Goal: Task Accomplishment & Management: Use online tool/utility

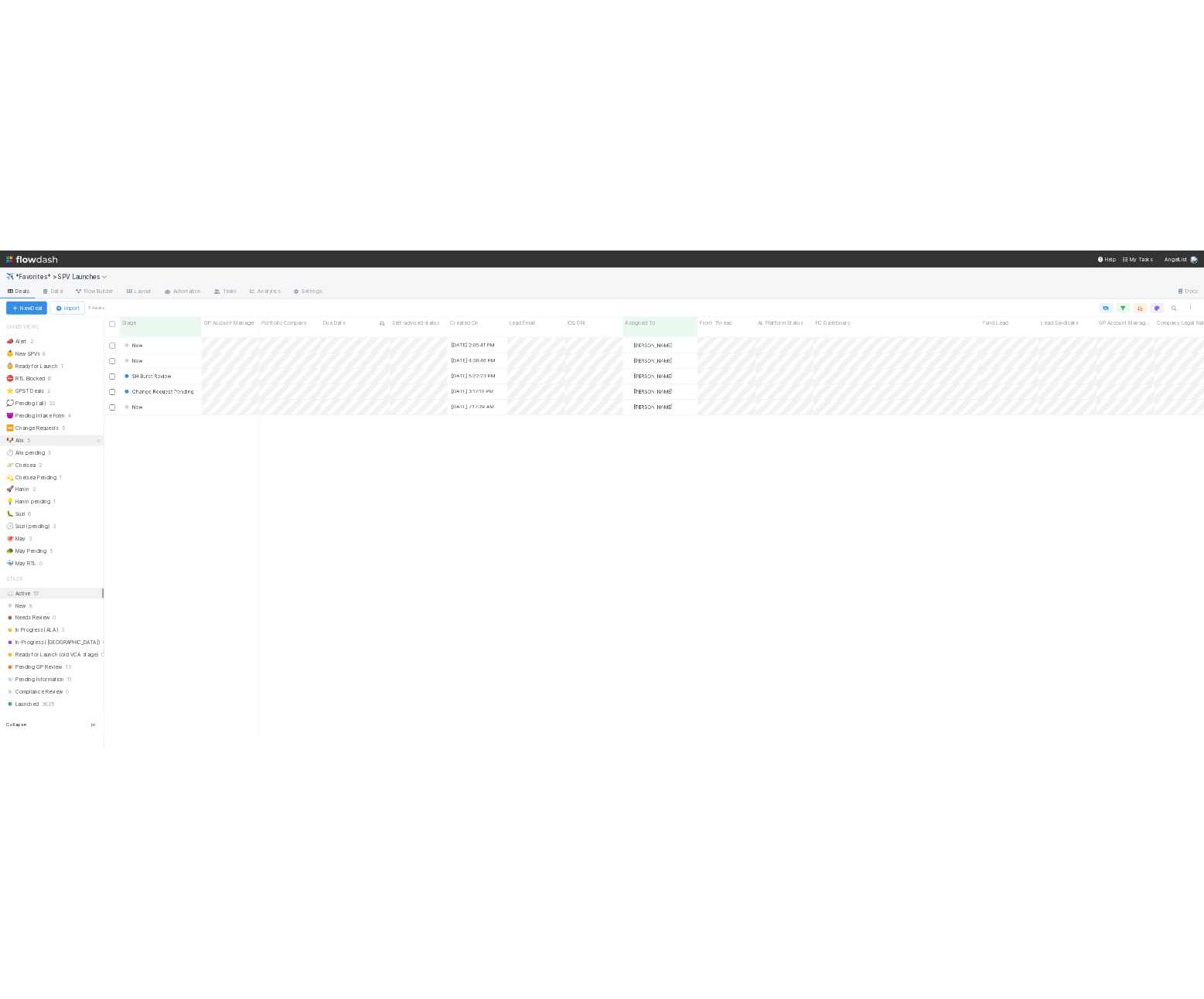
scroll to position [811, 2207]
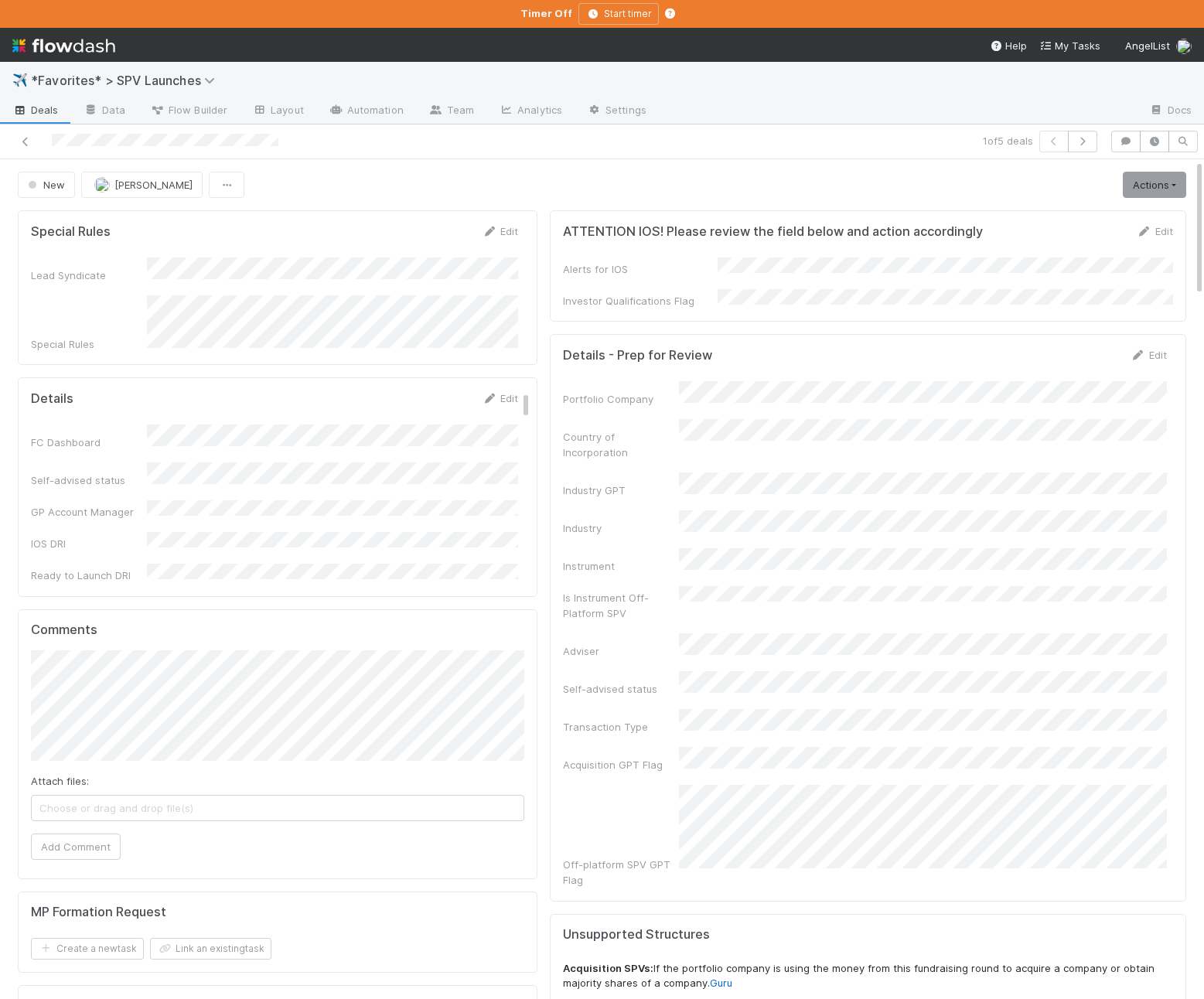
click at [421, 391] on div "Details Edit" at bounding box center [274, 398] width 487 height 15
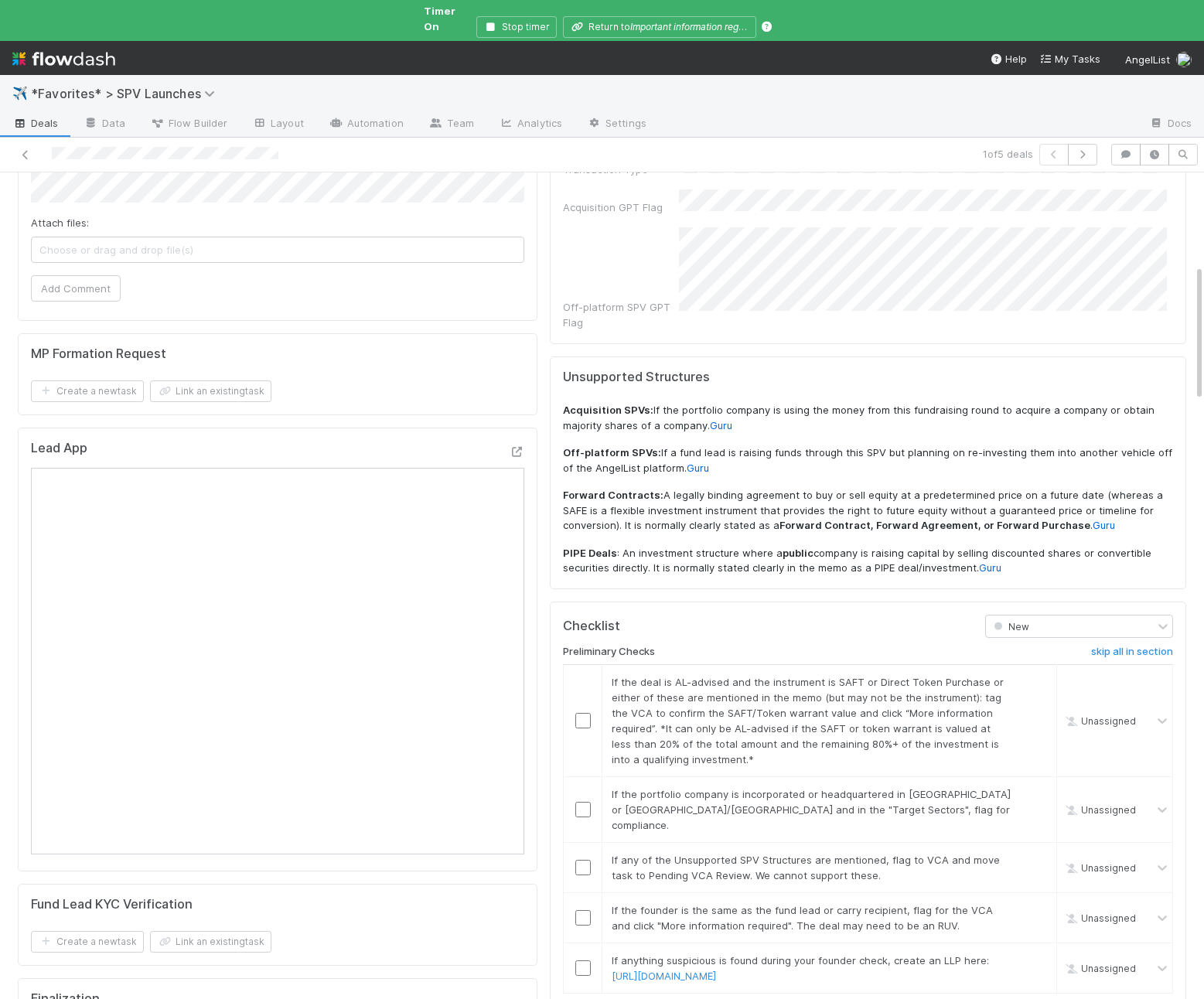
scroll to position [587, 0]
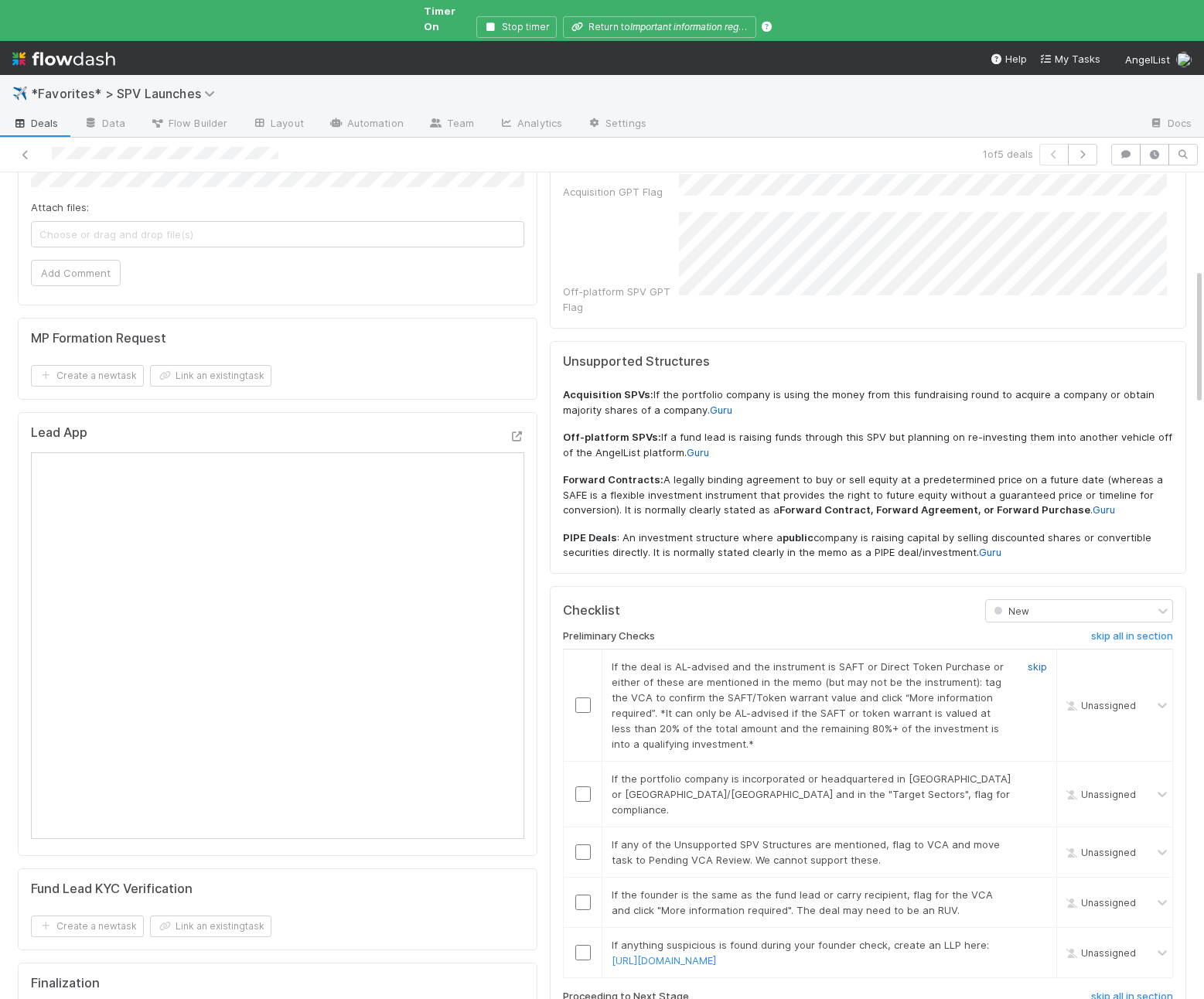
click at [1035, 661] on link "skip" at bounding box center [1037, 666] width 19 height 13
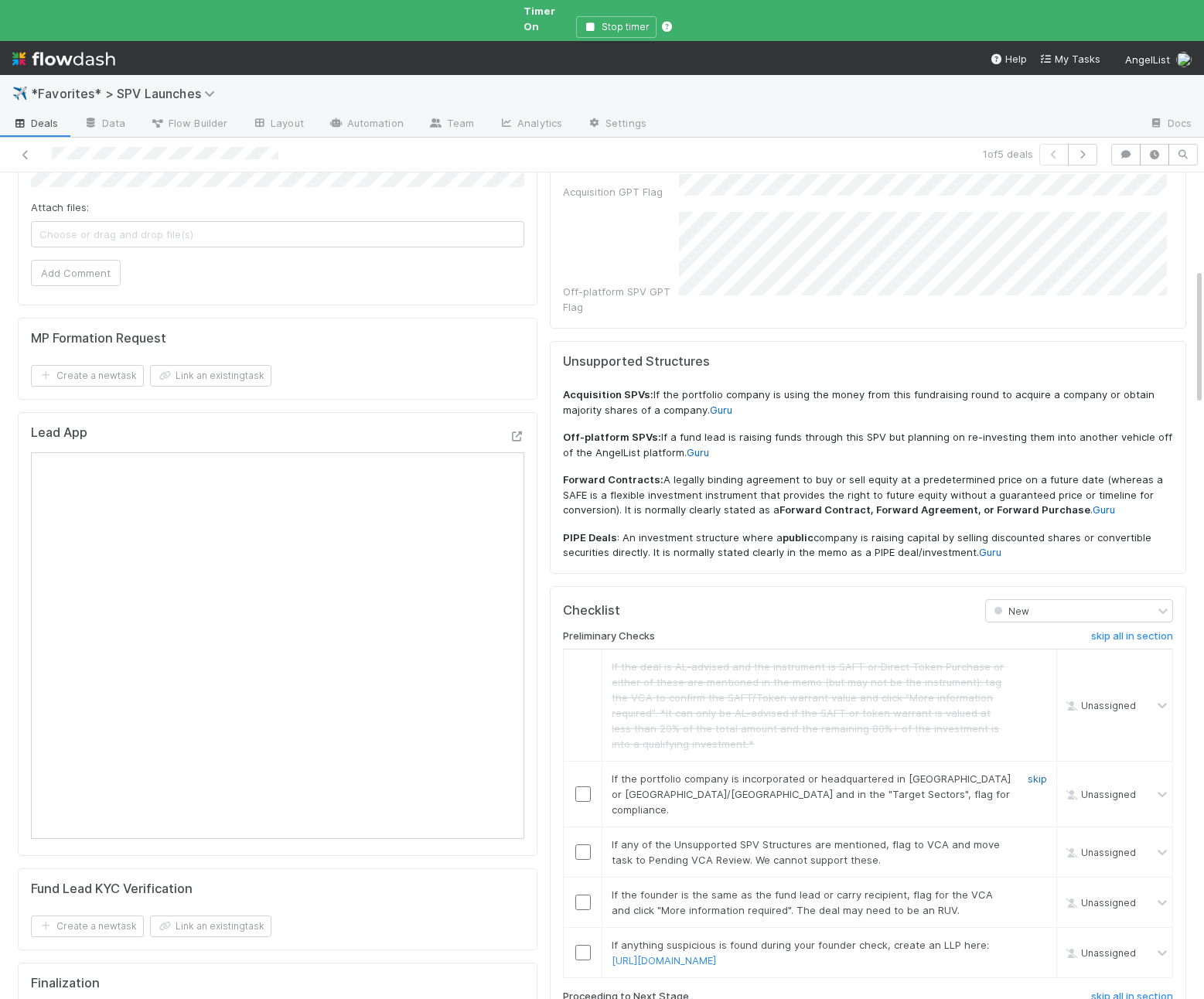
click at [1033, 772] on link "skip" at bounding box center [1037, 778] width 19 height 13
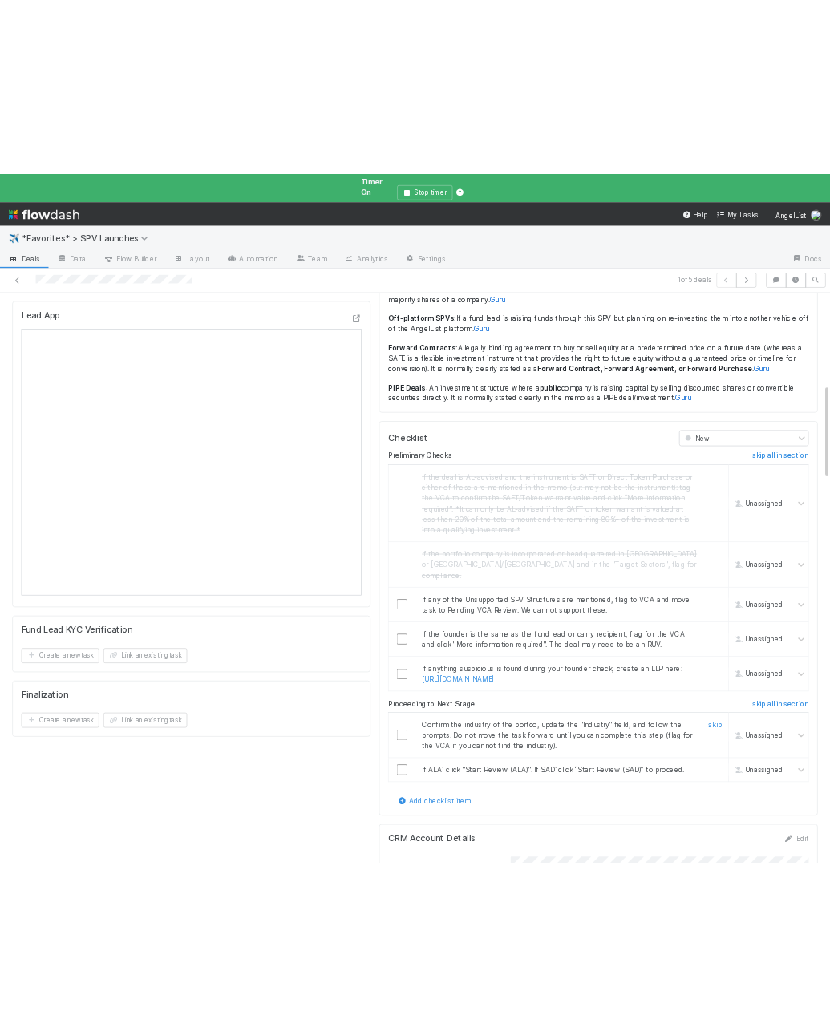
scroll to position [848, 0]
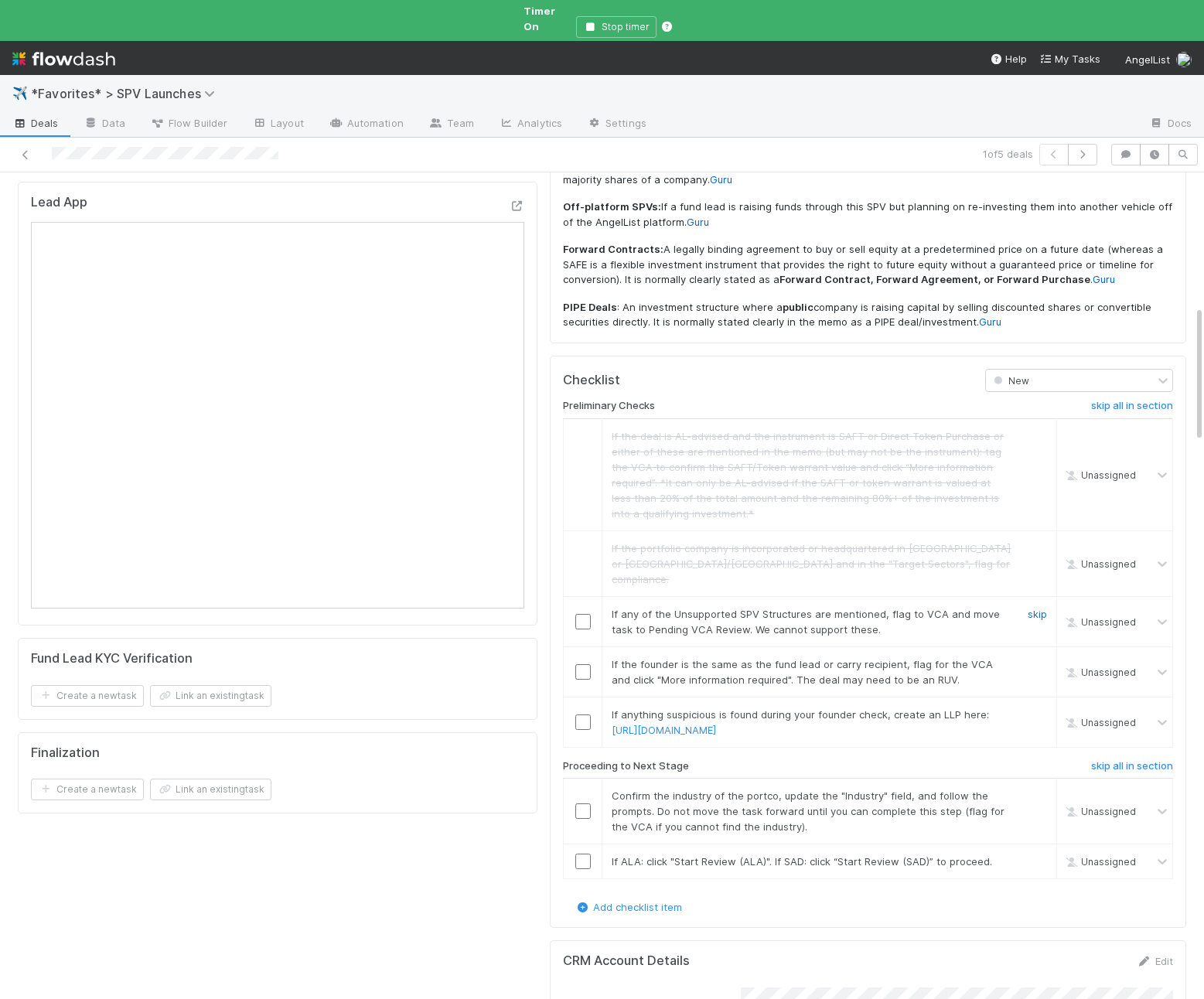
click at [1041, 608] on link "skip" at bounding box center [1037, 613] width 19 height 13
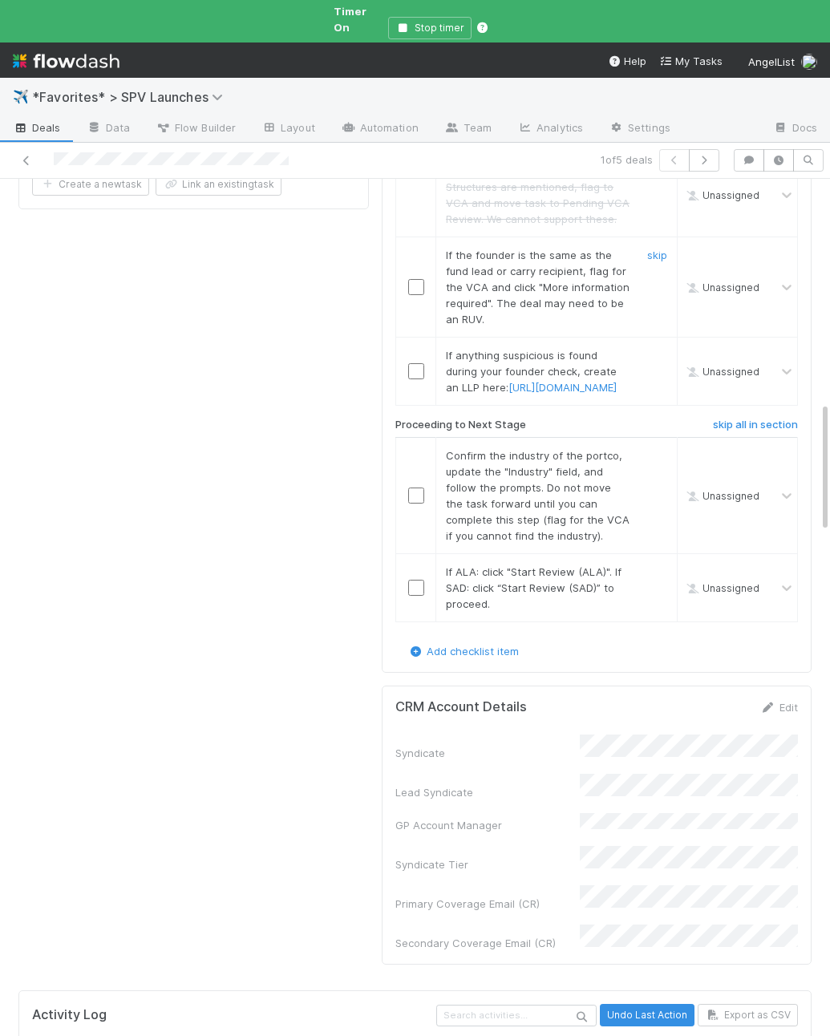
scroll to position [1557, 0]
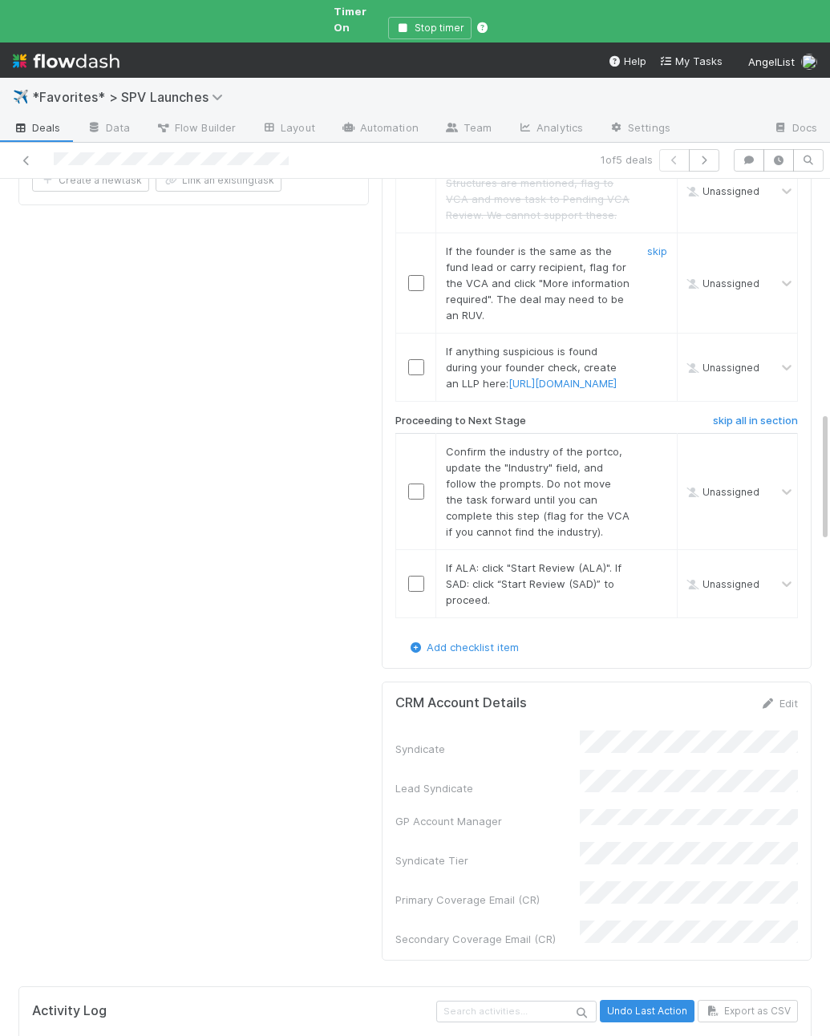
click at [657, 245] on link "skip" at bounding box center [657, 251] width 20 height 13
click at [651, 345] on link "skip" at bounding box center [657, 351] width 20 height 13
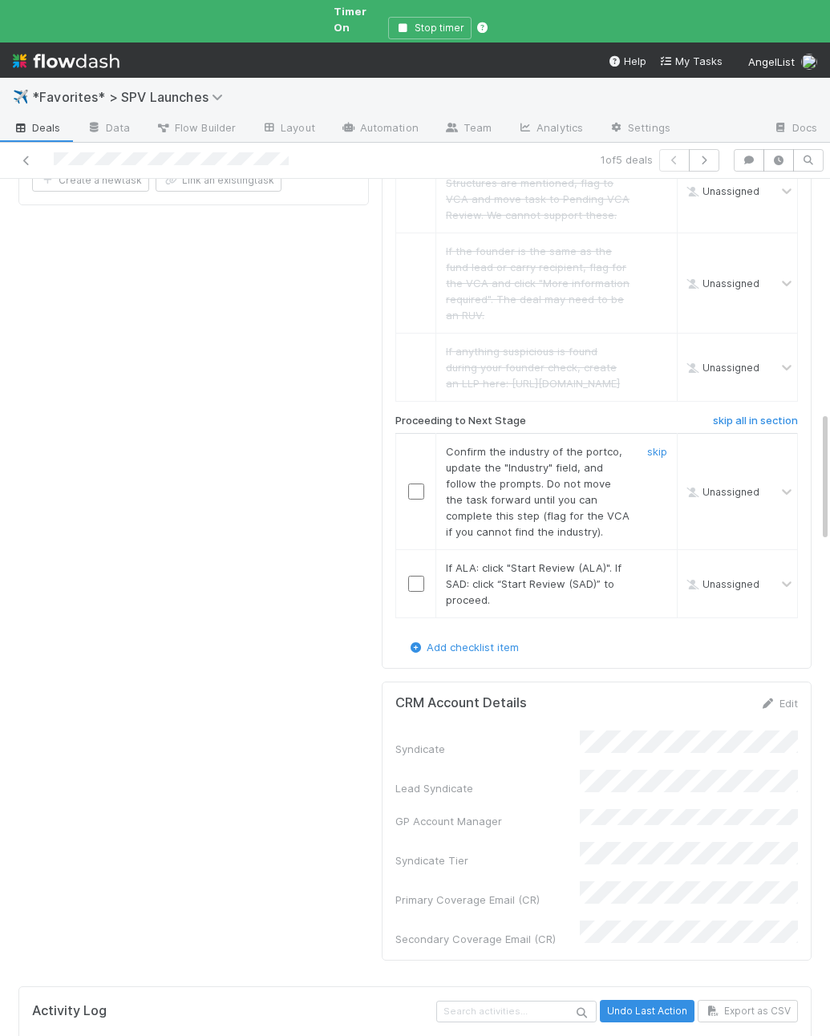
drag, startPoint x: 413, startPoint y: 481, endPoint x: 436, endPoint y: 521, distance: 46.4
click at [413, 484] on input "checkbox" at bounding box center [416, 492] width 16 height 16
click at [414, 578] on input "checkbox" at bounding box center [416, 584] width 16 height 16
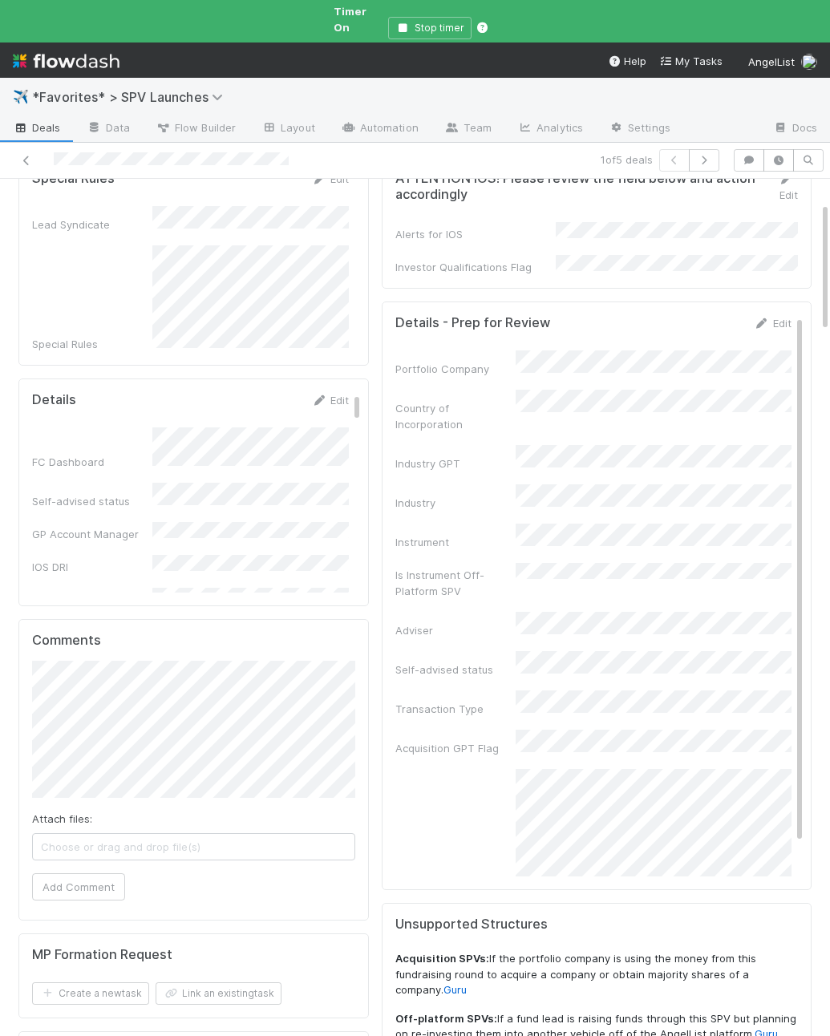
scroll to position [0, 0]
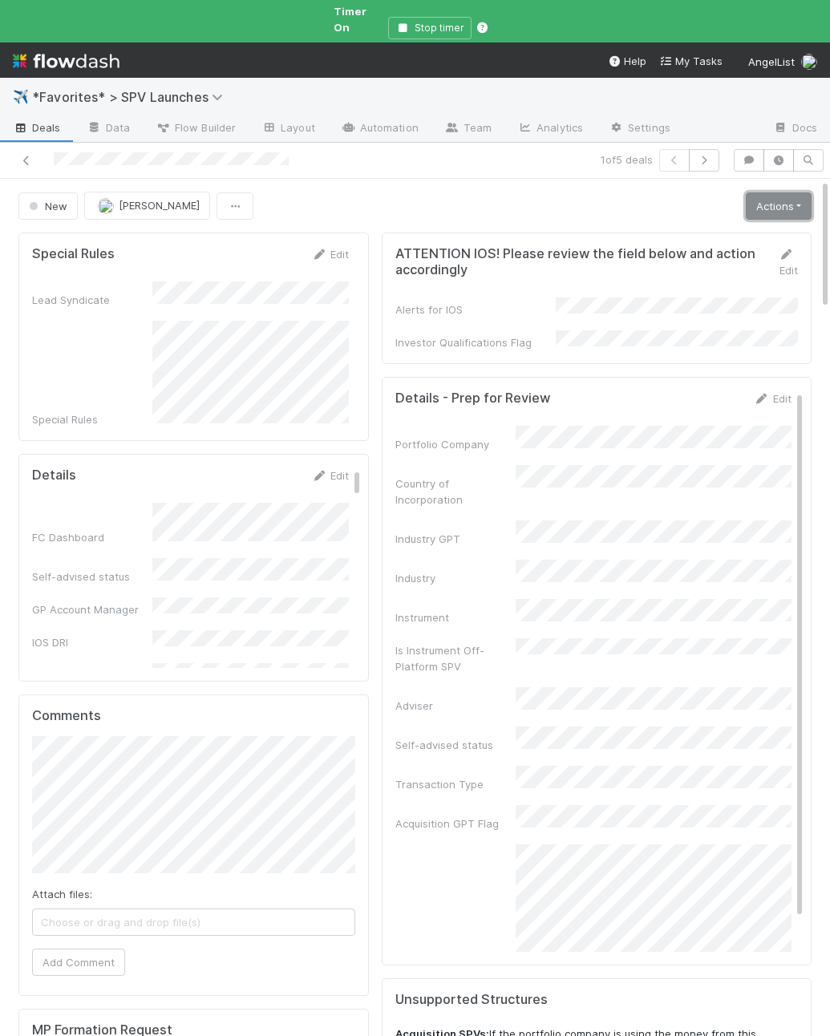
drag, startPoint x: 764, startPoint y: 197, endPoint x: 756, endPoint y: 210, distance: 14.7
click at [764, 197] on link "Actions" at bounding box center [779, 206] width 66 height 27
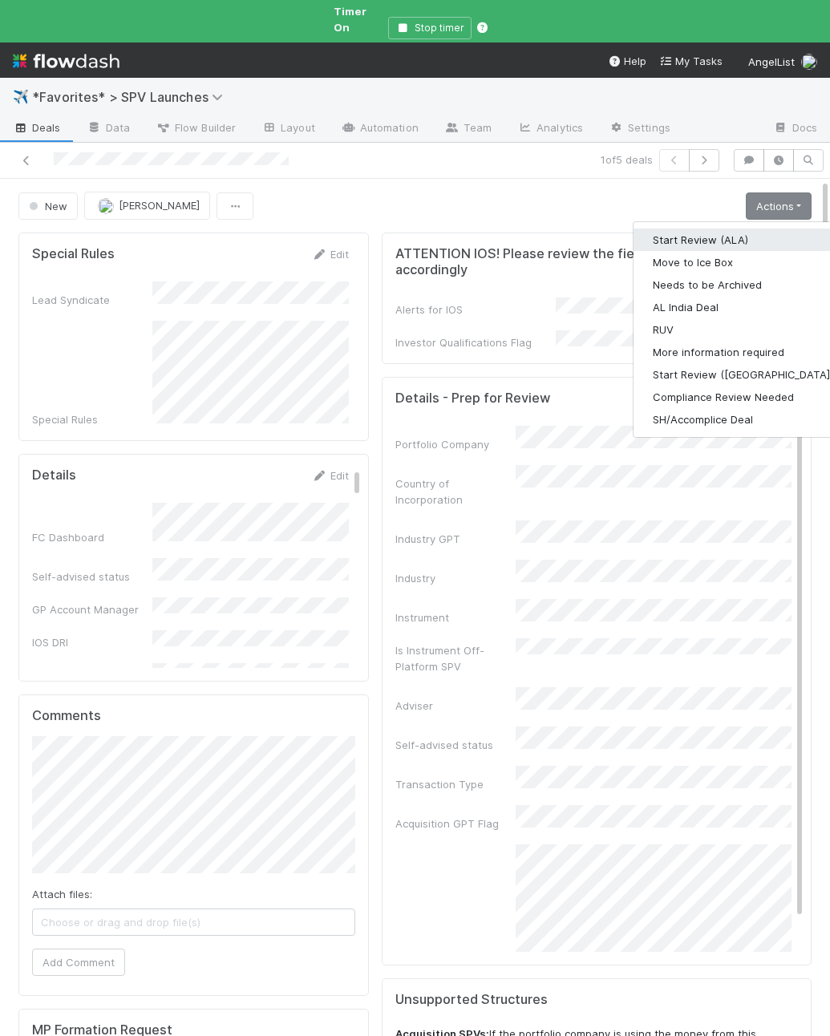
click at [743, 229] on button "Start Review (ALA)" at bounding box center [743, 240] width 219 height 22
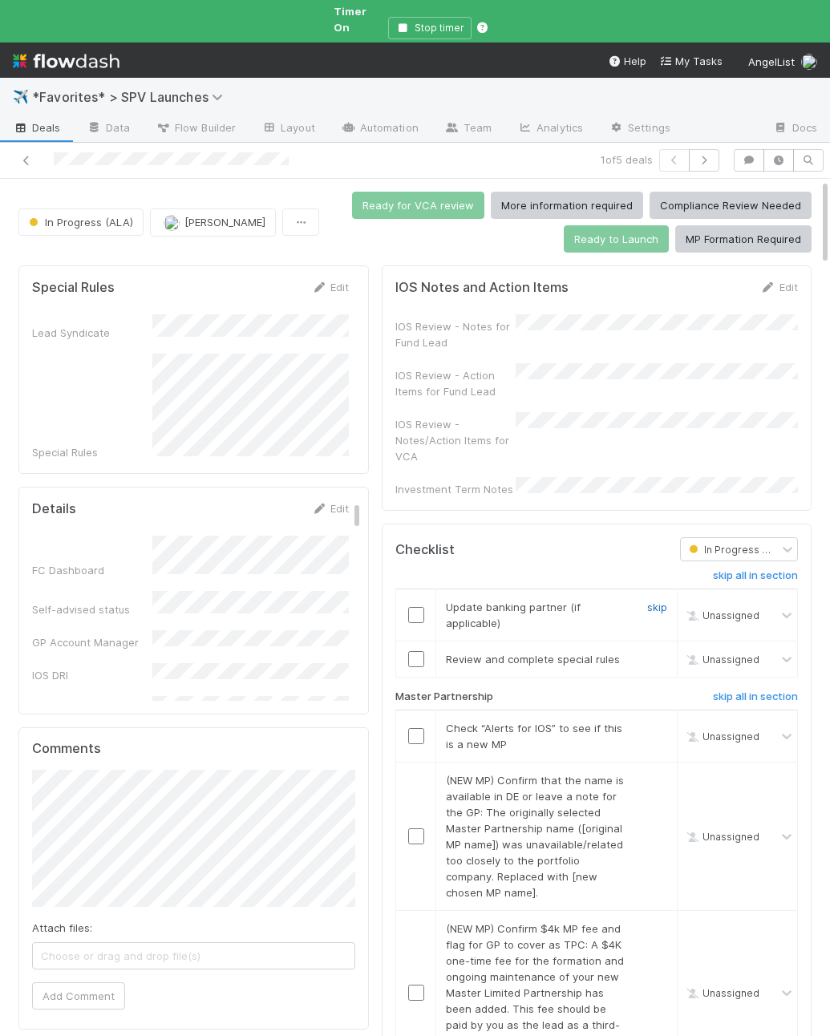
click at [659, 601] on link "skip" at bounding box center [657, 607] width 20 height 13
click at [416, 651] on input "checkbox" at bounding box center [416, 659] width 16 height 16
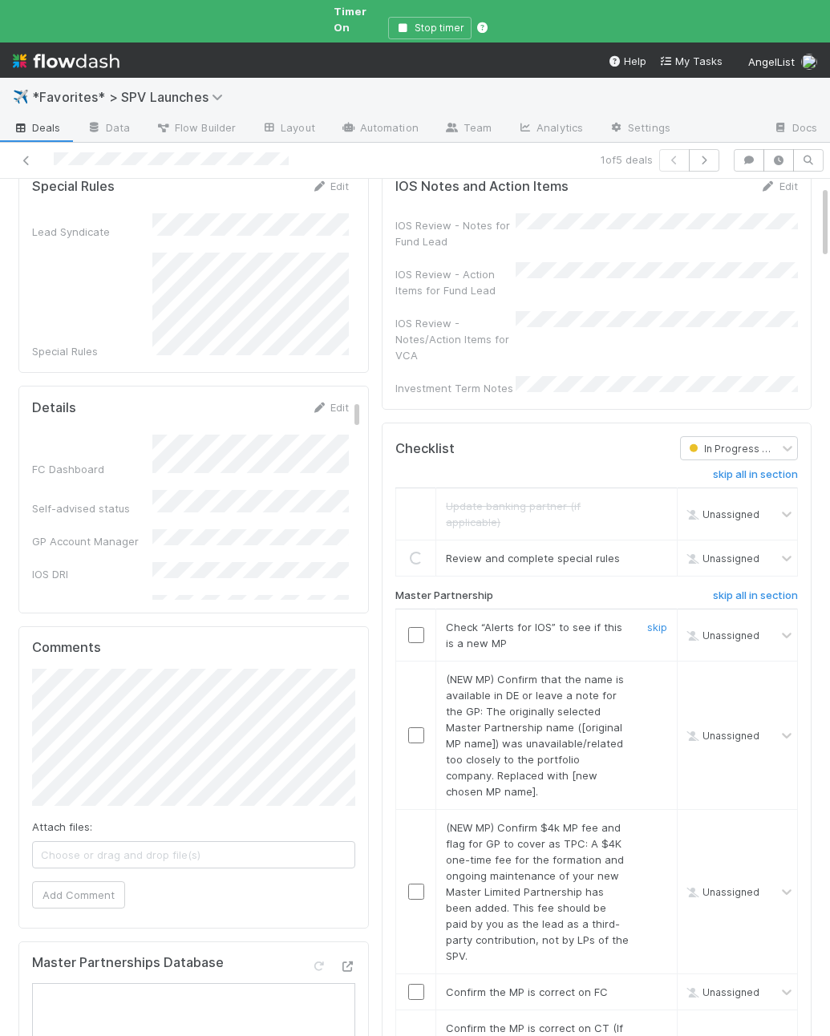
scroll to position [111, 0]
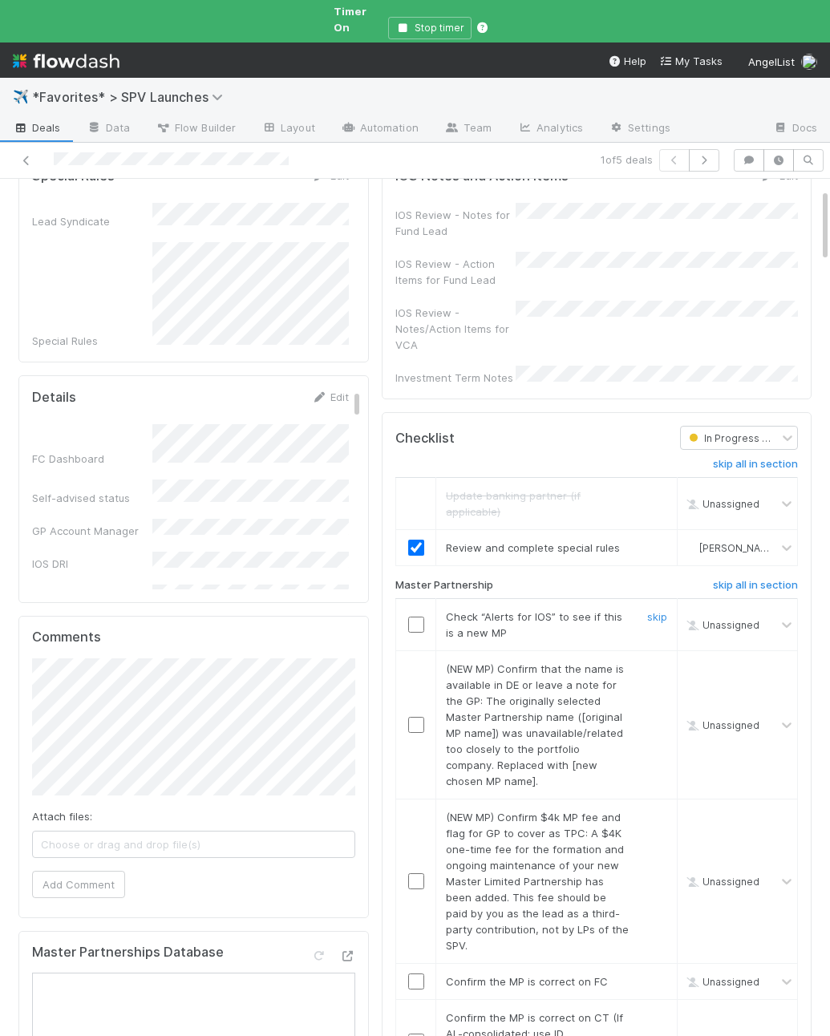
drag, startPoint x: 414, startPoint y: 595, endPoint x: 609, endPoint y: 688, distance: 216.0
click at [414, 617] on input "checkbox" at bounding box center [416, 625] width 16 height 16
drag, startPoint x: 658, startPoint y: 788, endPoint x: 661, endPoint y: 659, distance: 130.0
click at [658, 811] on link "skip" at bounding box center [657, 817] width 20 height 13
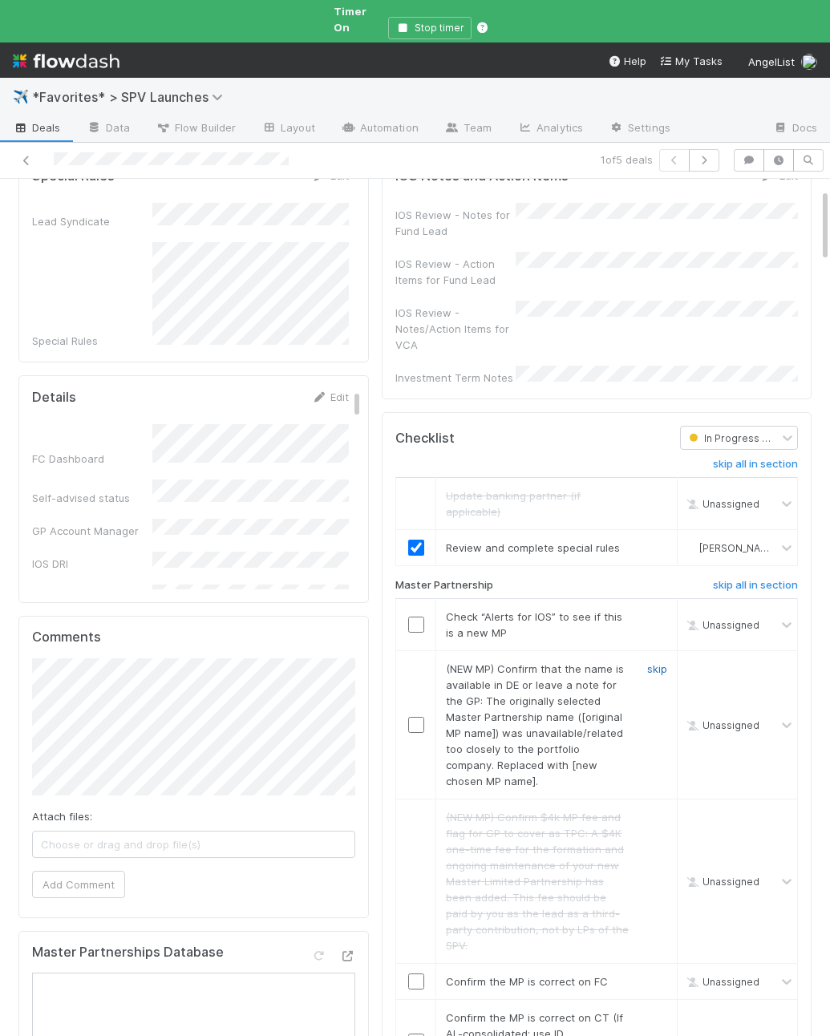
click at [661, 663] on link "skip" at bounding box center [657, 669] width 20 height 13
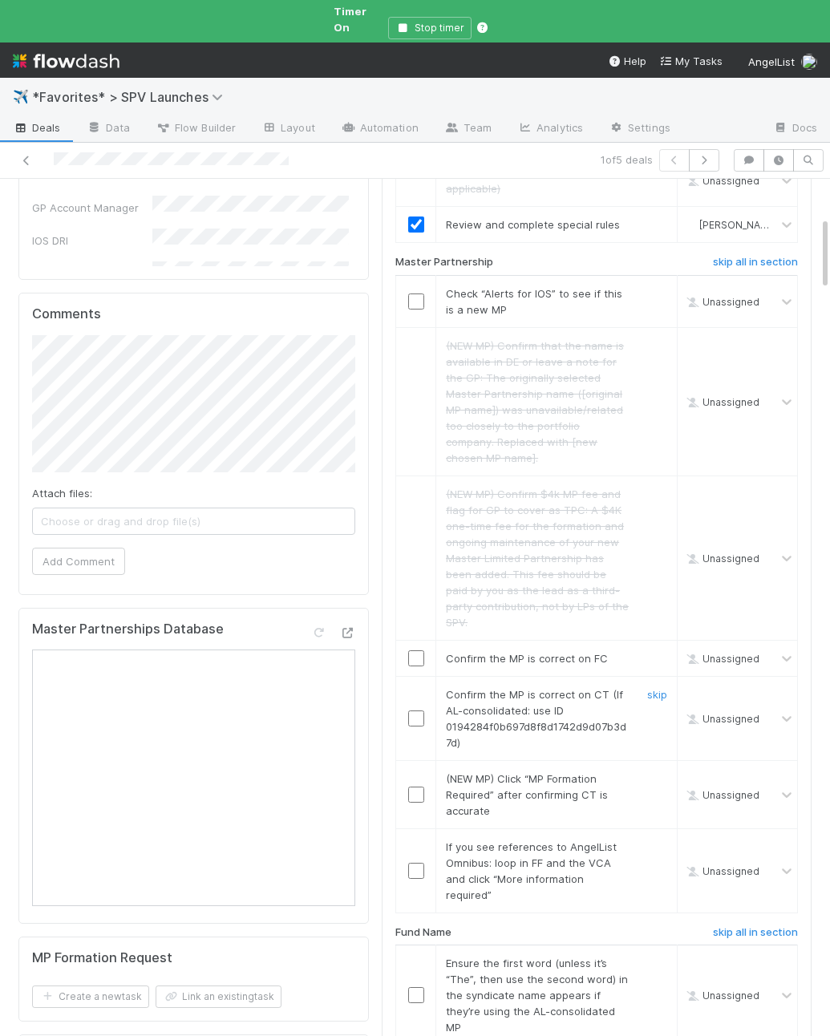
scroll to position [437, 0]
click at [422, 648] on input "checkbox" at bounding box center [416, 656] width 16 height 16
checkbox input "true"
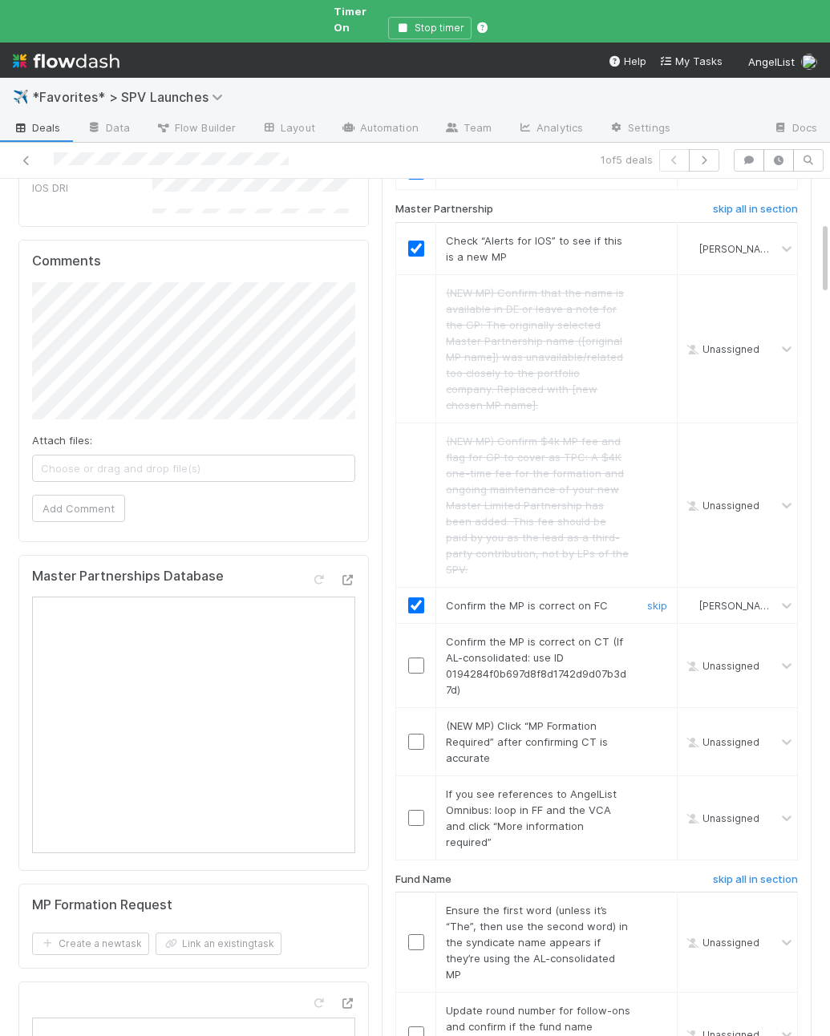
scroll to position [512, 0]
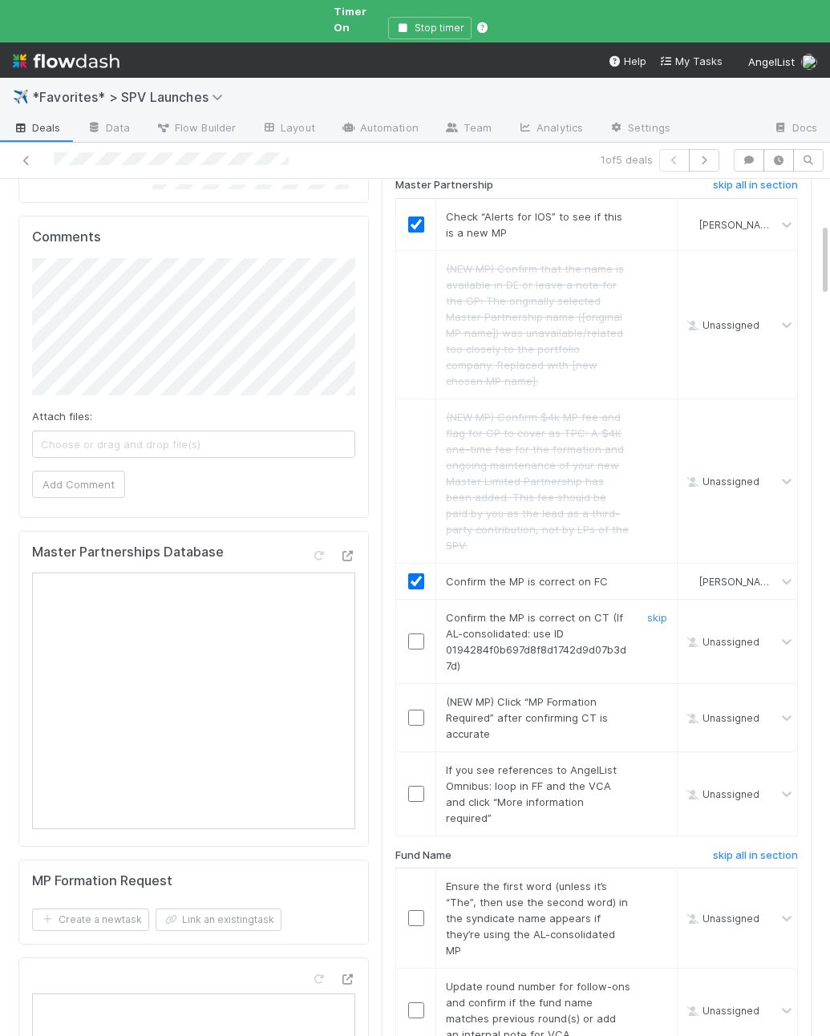
drag, startPoint x: 515, startPoint y: 558, endPoint x: 434, endPoint y: 578, distance: 83.5
click at [513, 599] on td "Confirm the MP is correct on CT (If AL-consolidated: use ID 0194284f0b697d8f8d1…" at bounding box center [556, 641] width 241 height 84
click at [417, 634] on input "checkbox" at bounding box center [416, 642] width 16 height 16
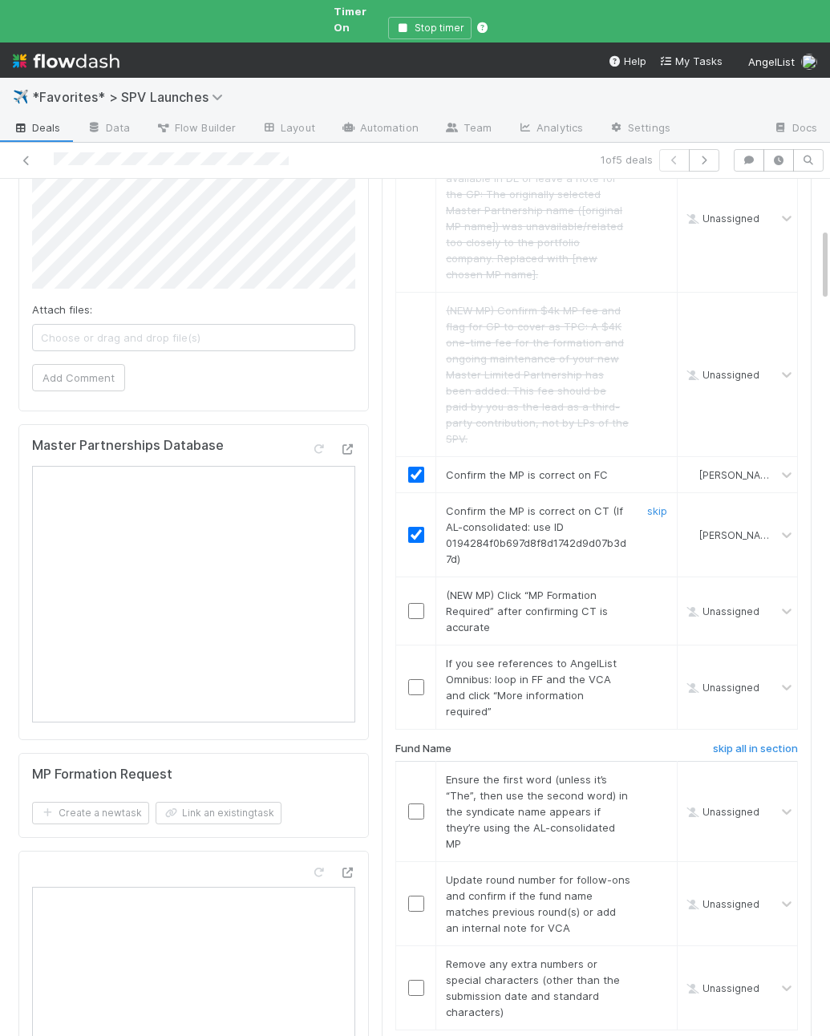
scroll to position [639, 0]
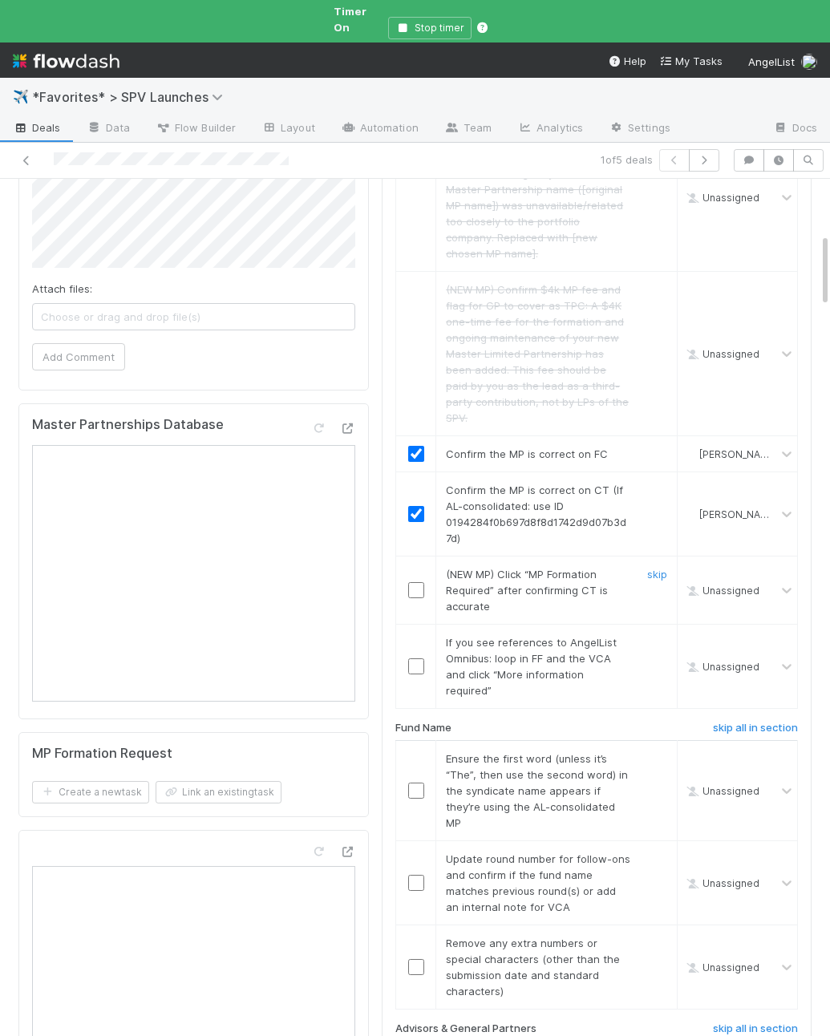
click at [655, 556] on td "(NEW MP) Click “MP Formation Required” after confirming CT is accurate skip" at bounding box center [556, 590] width 241 height 68
drag, startPoint x: 657, startPoint y: 525, endPoint x: 657, endPoint y: 542, distance: 16.8
click at [657, 568] on link "skip" at bounding box center [657, 574] width 20 height 13
click at [653, 636] on link "skip" at bounding box center [657, 642] width 20 height 13
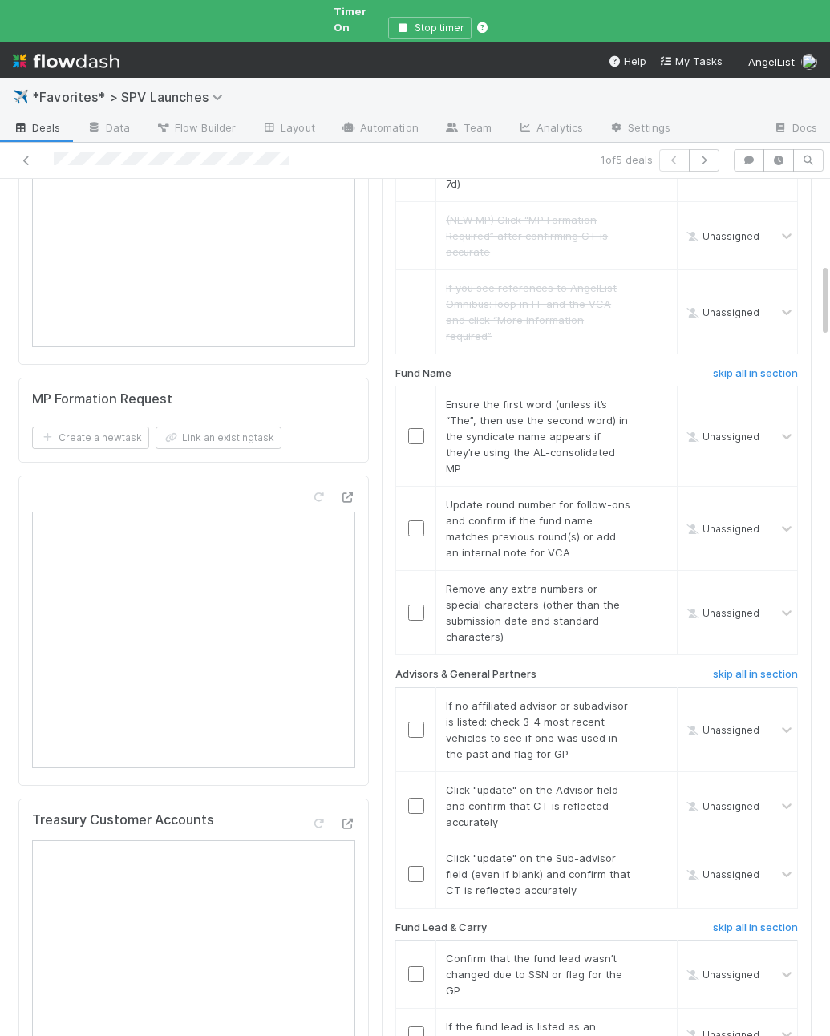
scroll to position [995, 0]
click at [737, 366] on h6 "skip all in section" at bounding box center [755, 372] width 85 height 13
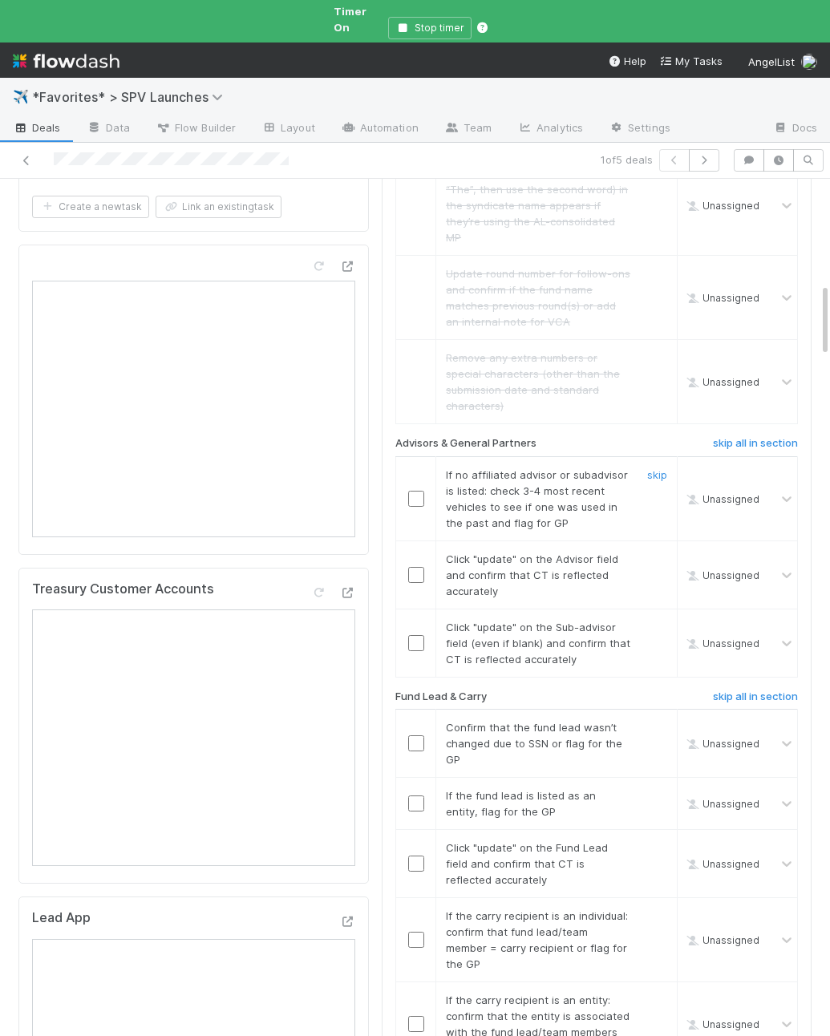
scroll to position [1220, 0]
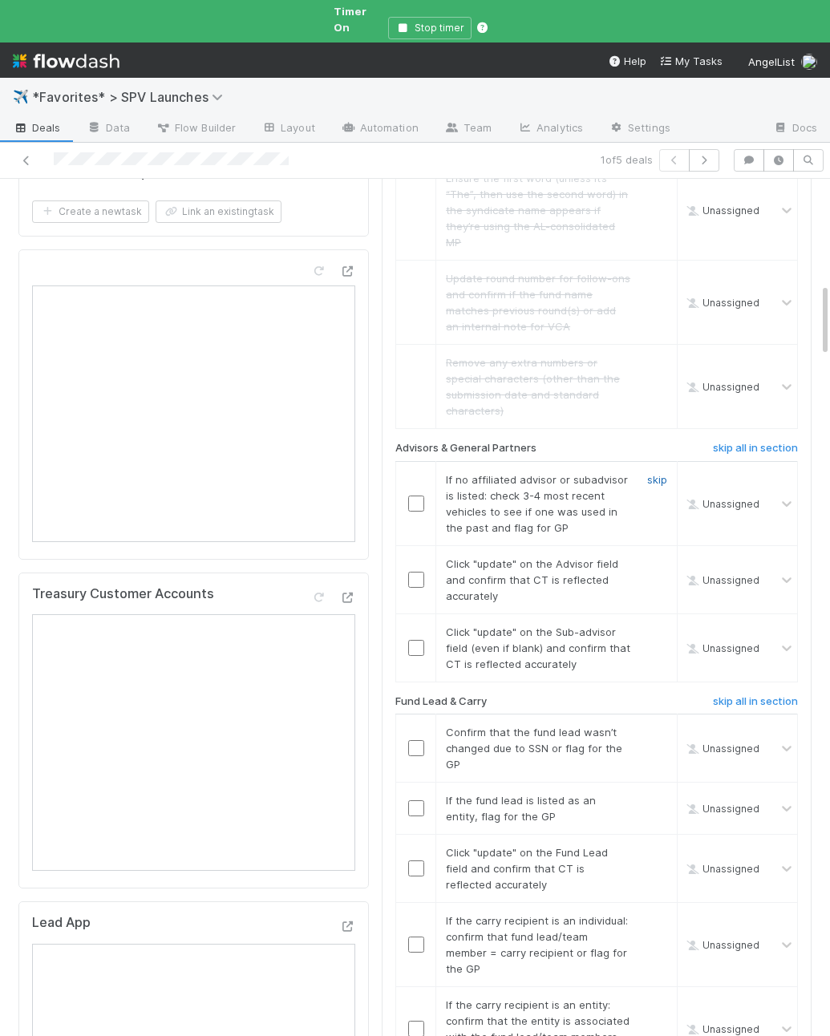
click at [659, 473] on link "skip" at bounding box center [657, 479] width 20 height 13
click at [416, 572] on input "checkbox" at bounding box center [416, 580] width 16 height 16
click at [414, 640] on input "checkbox" at bounding box center [416, 648] width 16 height 16
click at [415, 740] on input "checkbox" at bounding box center [416, 748] width 16 height 16
drag, startPoint x: 652, startPoint y: 716, endPoint x: 623, endPoint y: 714, distance: 29.0
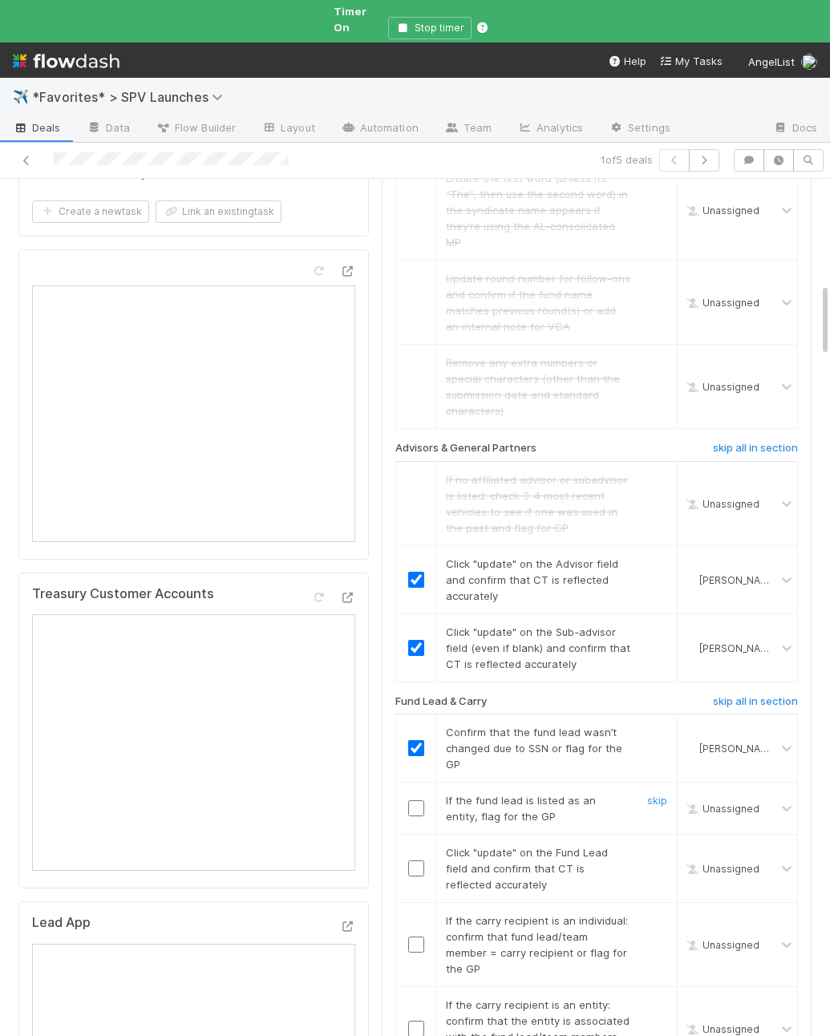
click at [652, 794] on link "skip" at bounding box center [657, 800] width 20 height 13
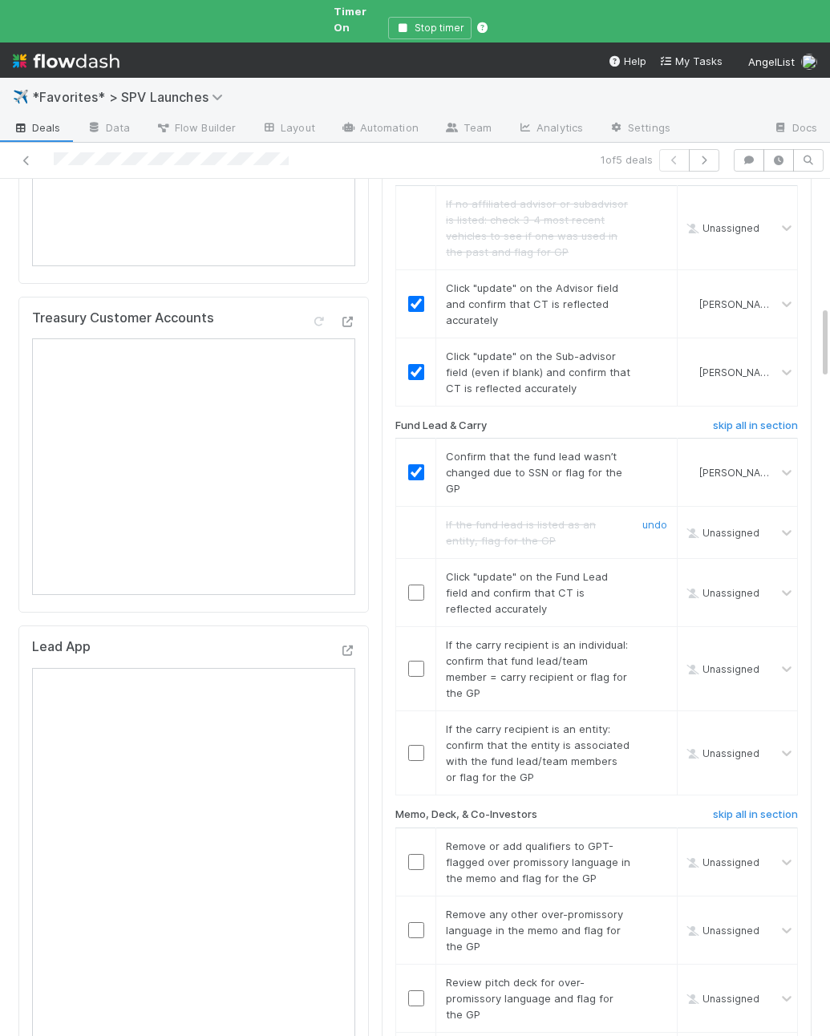
scroll to position [1498, 0]
drag, startPoint x: 417, startPoint y: 513, endPoint x: 541, endPoint y: 508, distance: 123.6
click at [417, 583] on input "checkbox" at bounding box center [416, 591] width 16 height 16
click at [659, 637] on link "skip" at bounding box center [657, 643] width 20 height 13
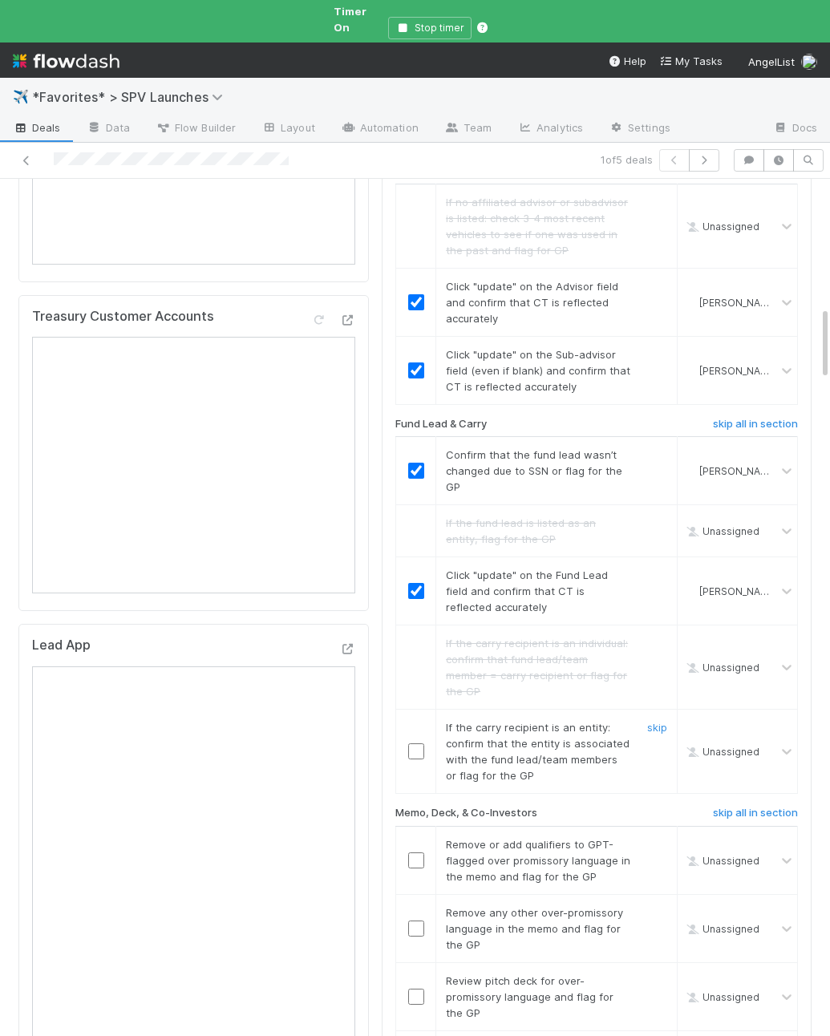
click at [419, 744] on input "checkbox" at bounding box center [416, 752] width 16 height 16
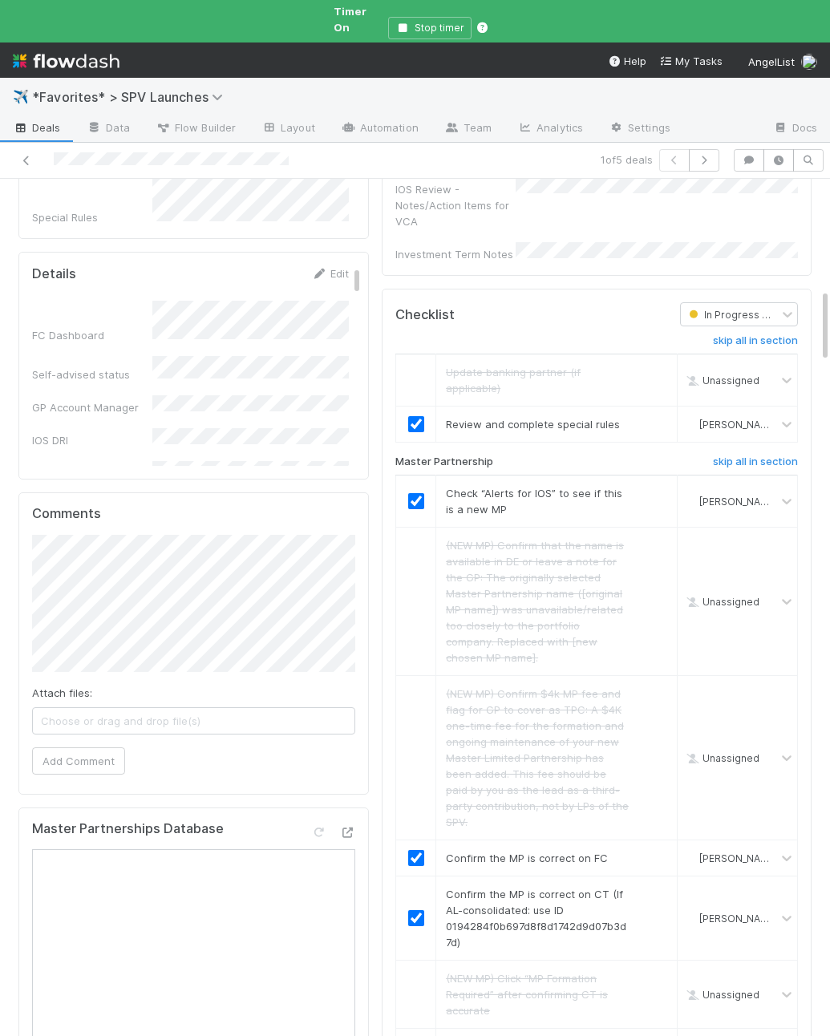
scroll to position [0, 0]
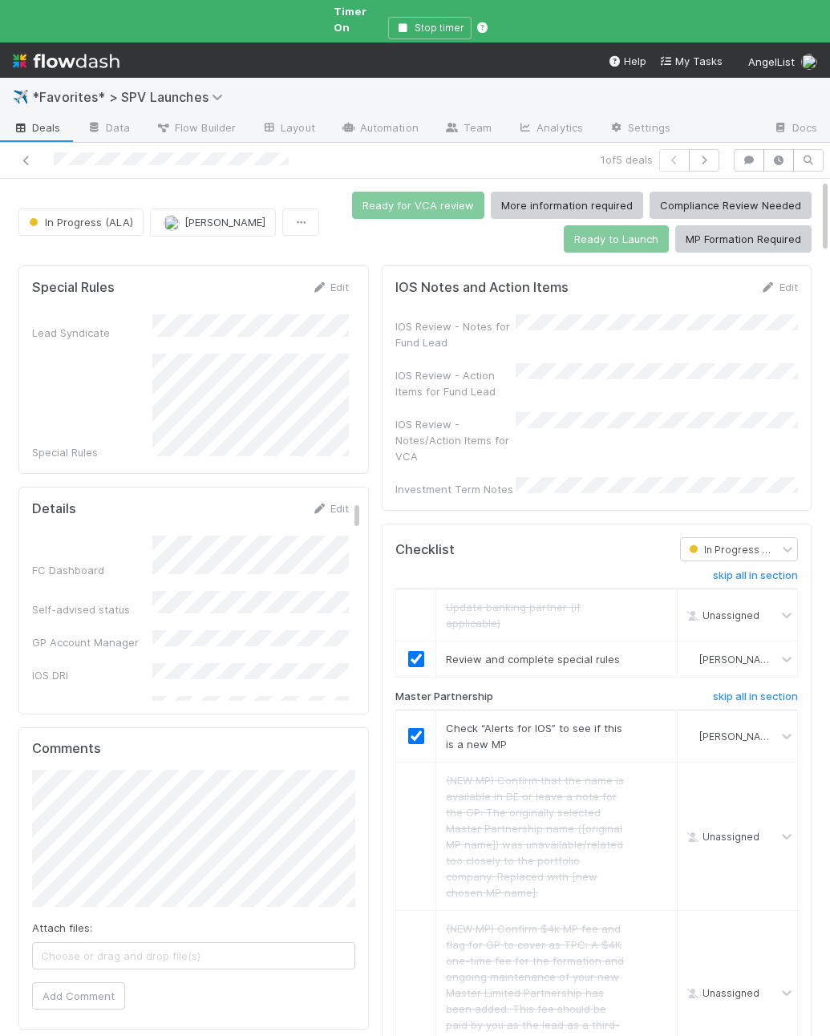
checkbox input "true"
click at [523, 412] on div "IOS Review - Notes/Action Items for VCA" at bounding box center [596, 438] width 403 height 52
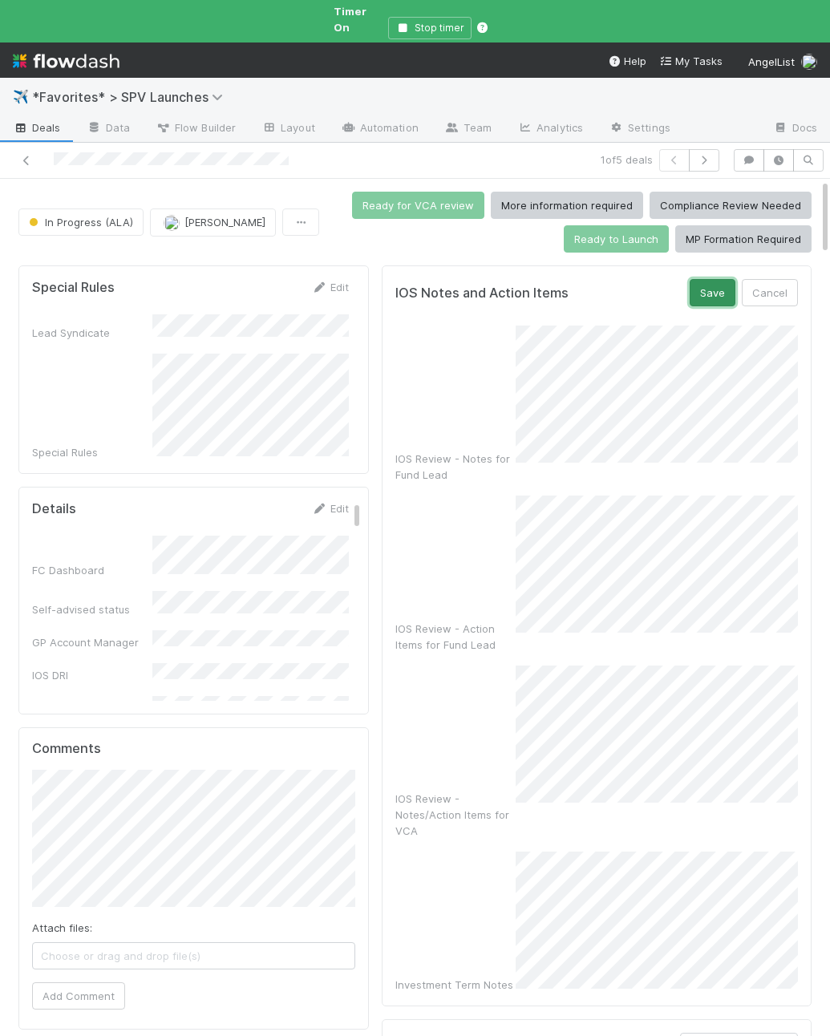
click at [707, 279] on button "Save" at bounding box center [713, 292] width 46 height 27
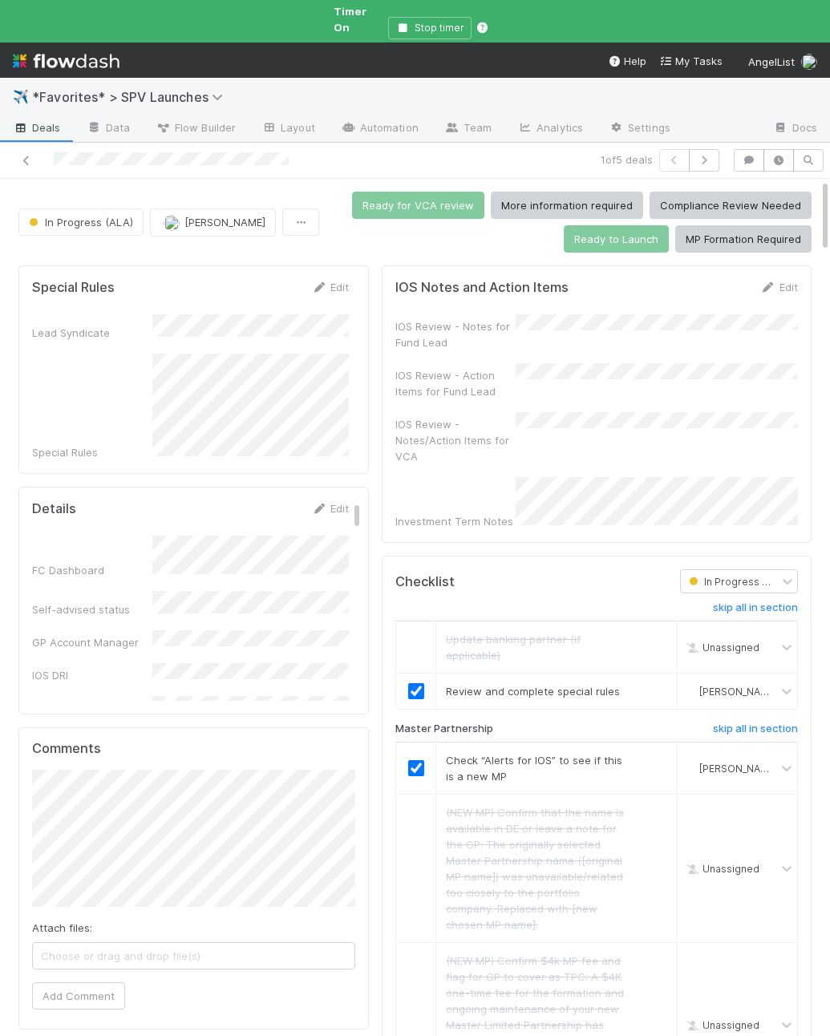
drag, startPoint x: 400, startPoint y: 472, endPoint x: 505, endPoint y: 489, distance: 105.8
click at [400, 477] on div "Investment Term Notes" at bounding box center [596, 503] width 403 height 52
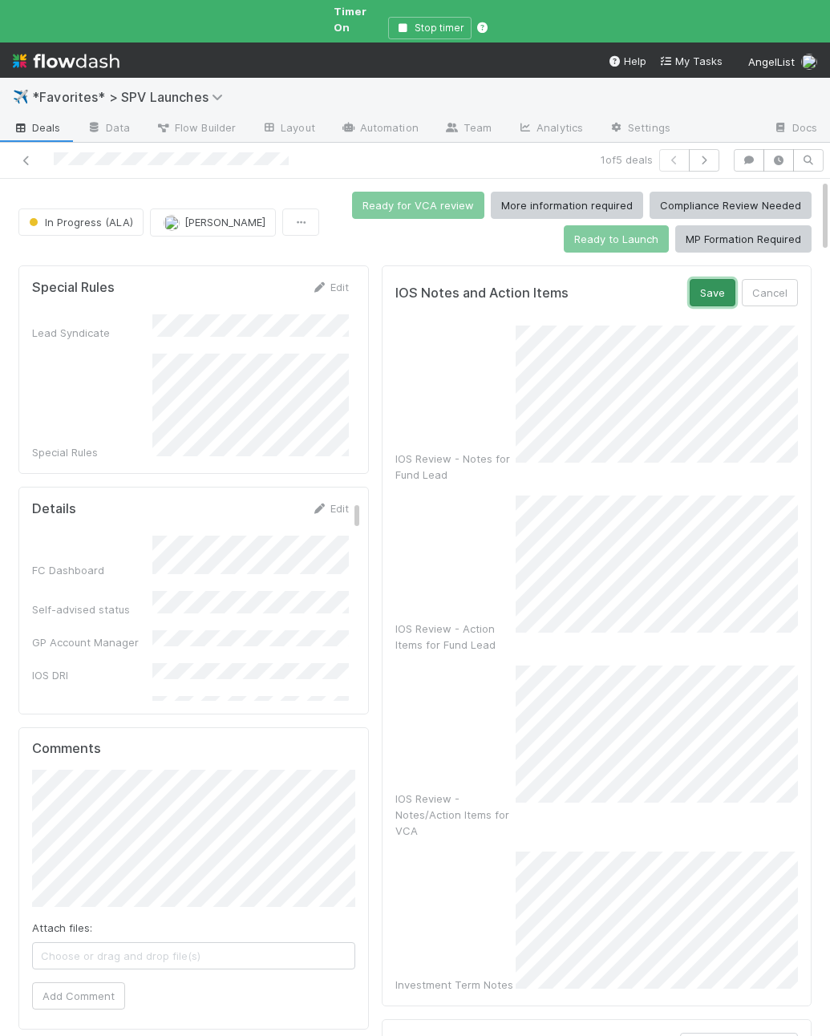
click at [709, 279] on button "Save" at bounding box center [713, 292] width 46 height 27
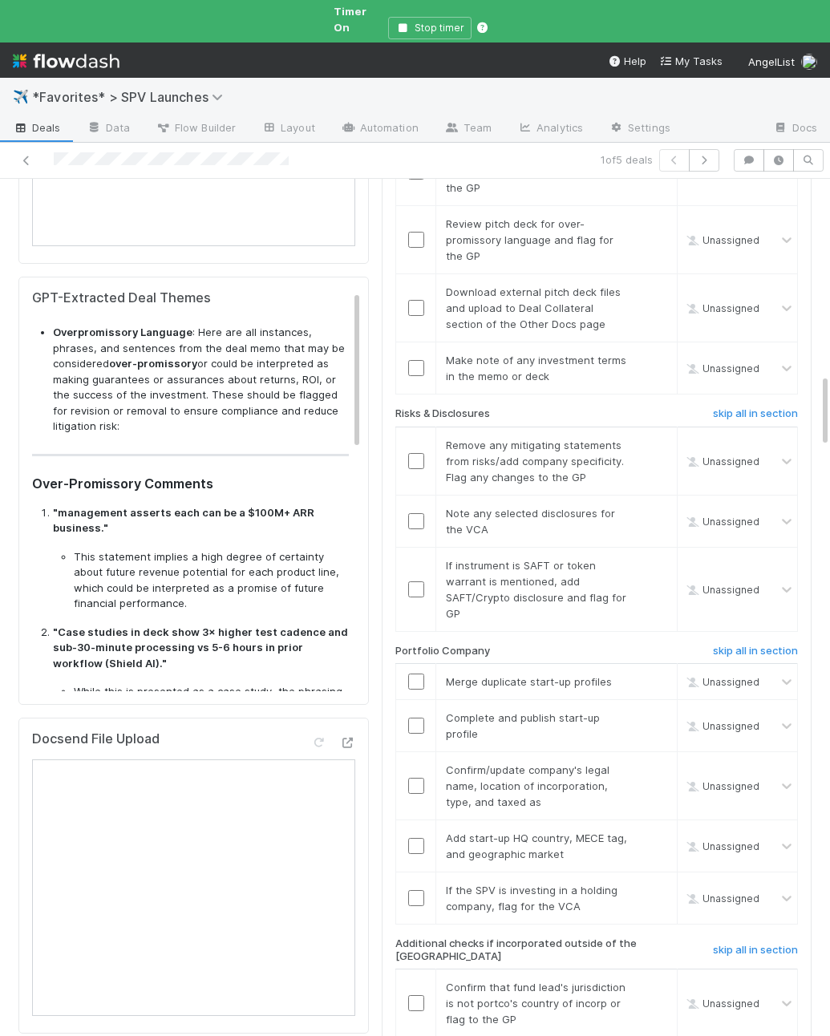
scroll to position [2325, 0]
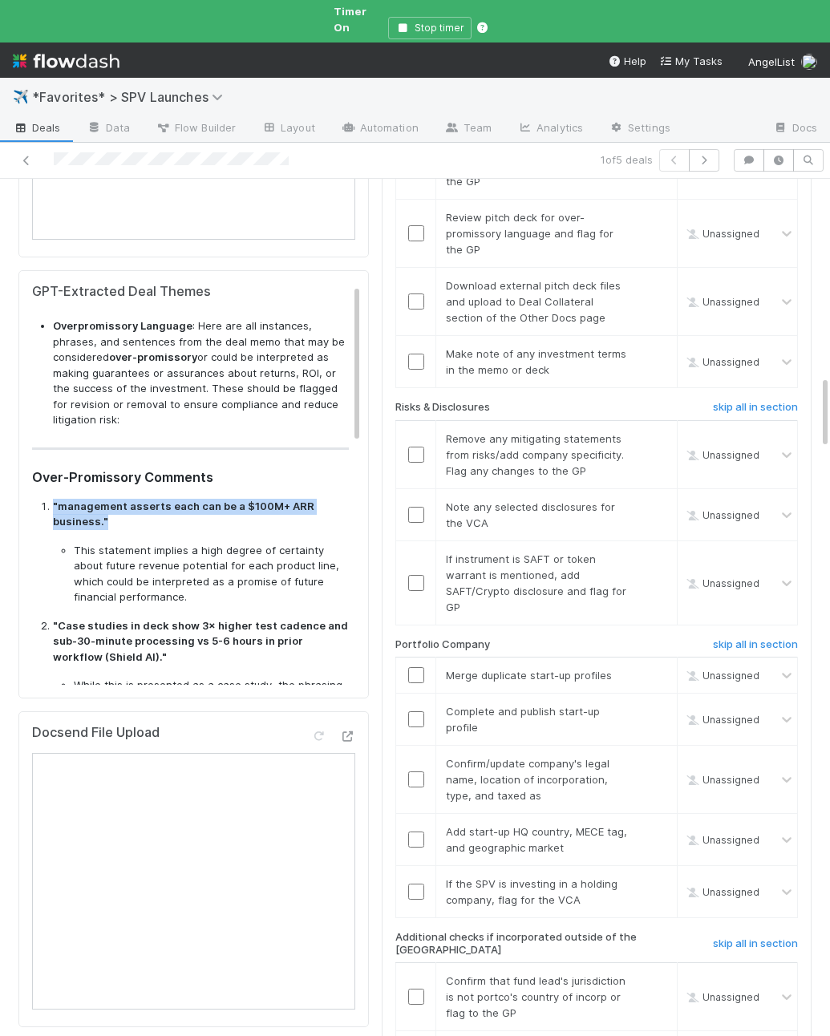
drag, startPoint x: 49, startPoint y: 481, endPoint x: 15, endPoint y: 476, distance: 34.2
click at [15, 476] on div "Special Rules Edit Lead Syndicate Special Rules Details Edit FC Dashboard Self-…" at bounding box center [193, 439] width 363 height 5011
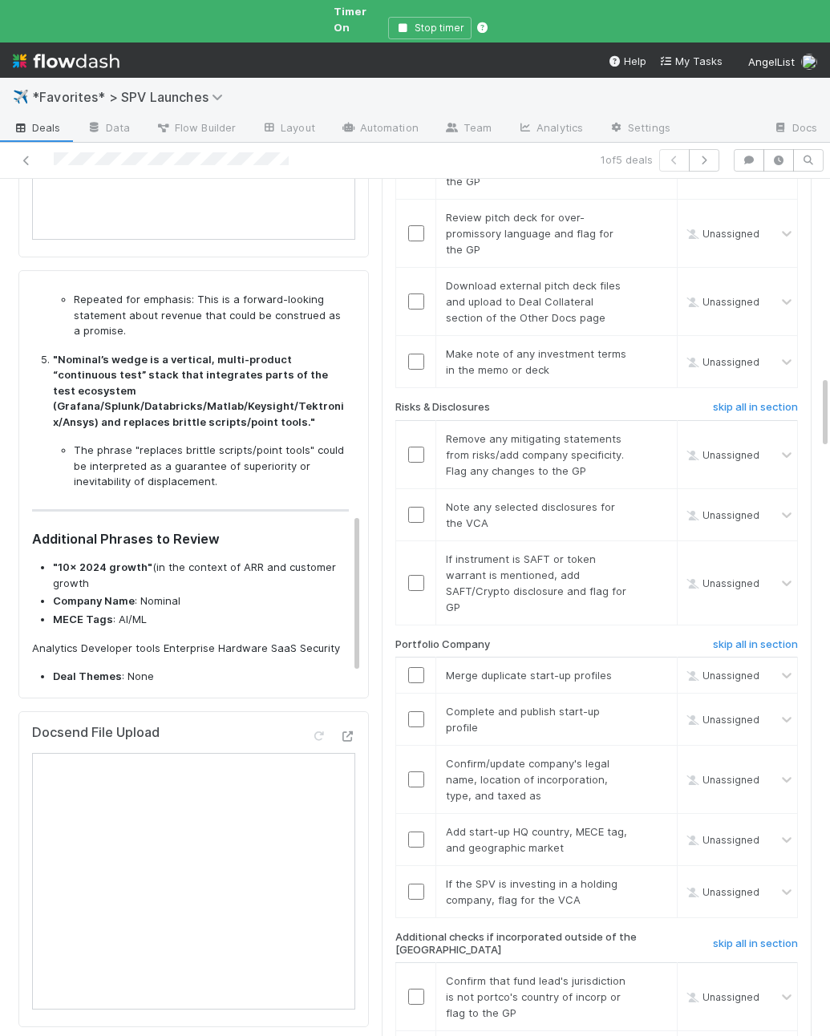
scroll to position [594, 0]
click at [378, 399] on div "IOS Notes and Action Items Edit IOS Review - Notes for Fund Lead IOS Review - A…" at bounding box center [596, 439] width 443 height 5011
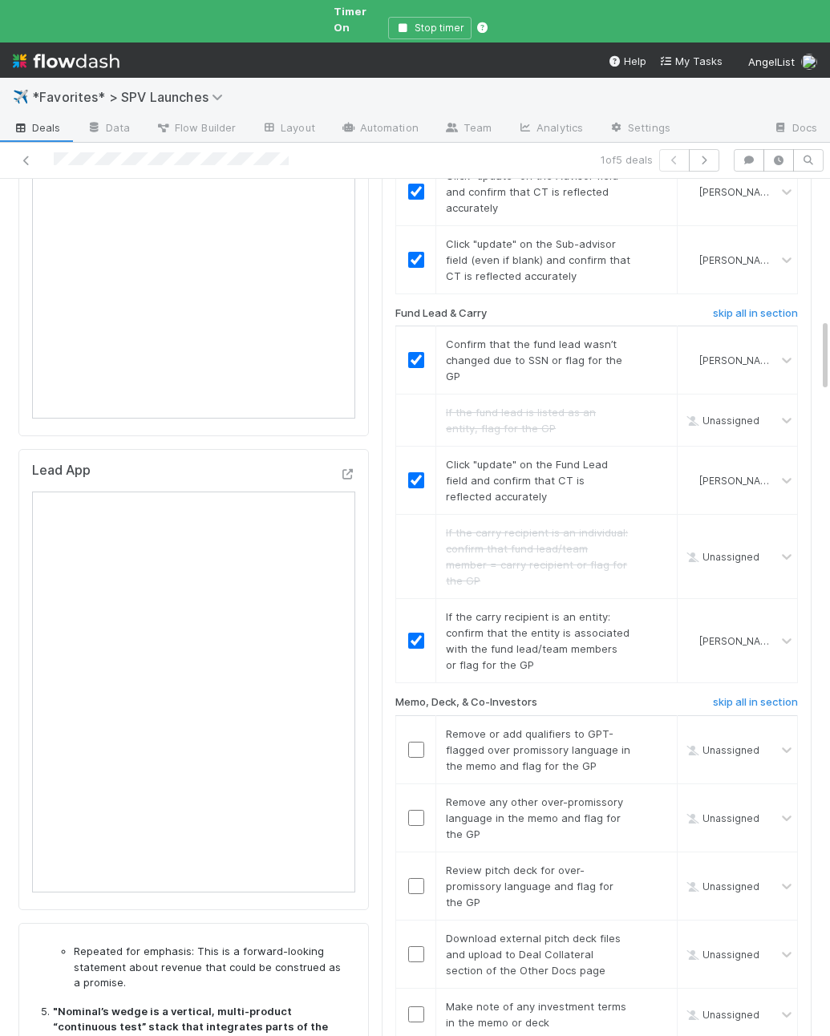
scroll to position [1680, 0]
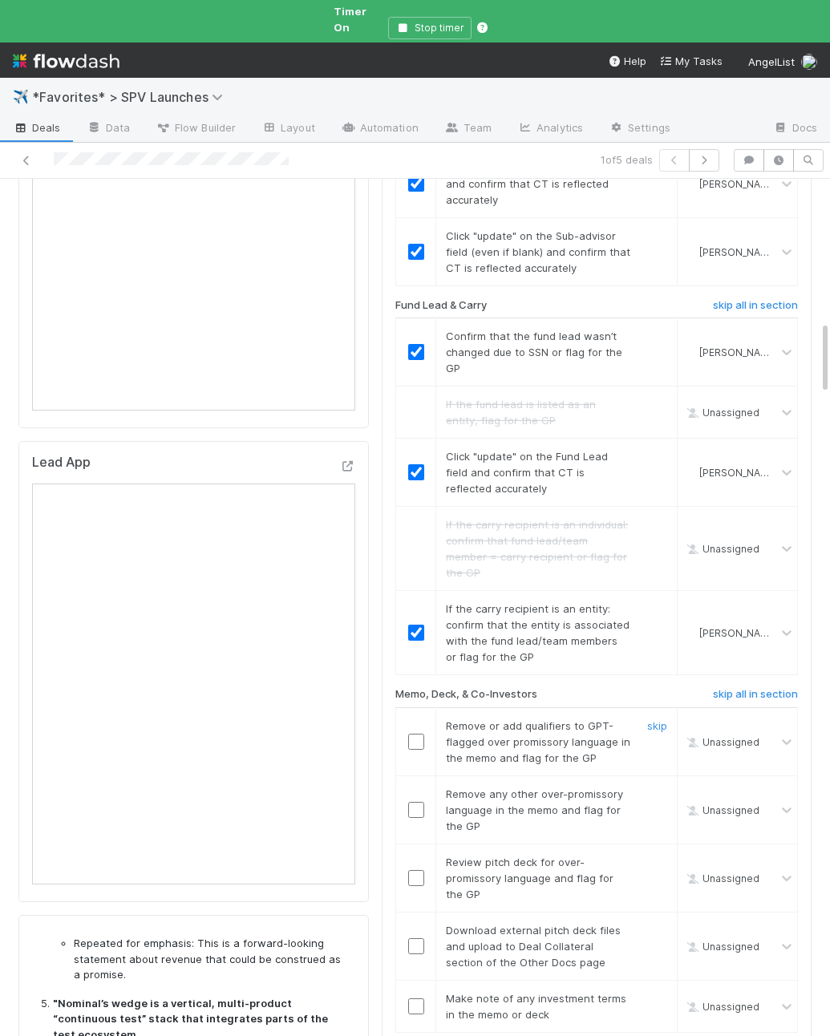
drag, startPoint x: 649, startPoint y: 631, endPoint x: 652, endPoint y: 663, distance: 32.2
click at [649, 719] on link "skip" at bounding box center [657, 725] width 20 height 13
drag, startPoint x: 660, startPoint y: 697, endPoint x: 376, endPoint y: 646, distance: 288.6
click at [659, 788] on link "skip" at bounding box center [657, 794] width 20 height 13
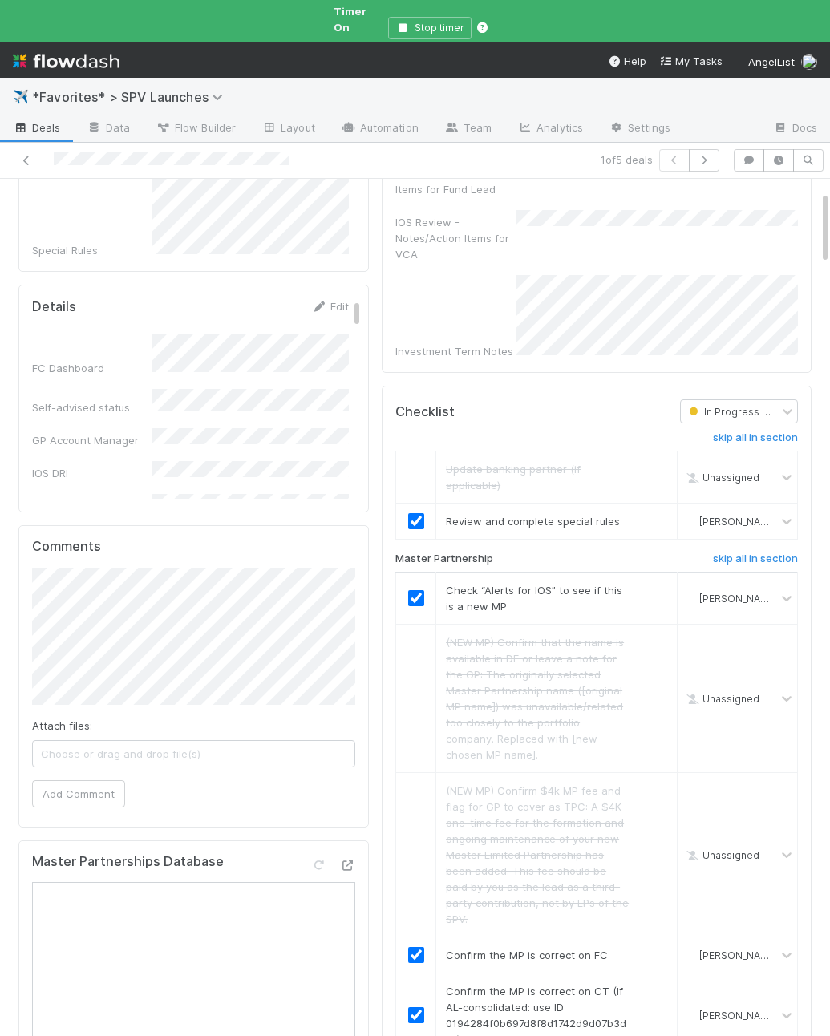
scroll to position [0, 0]
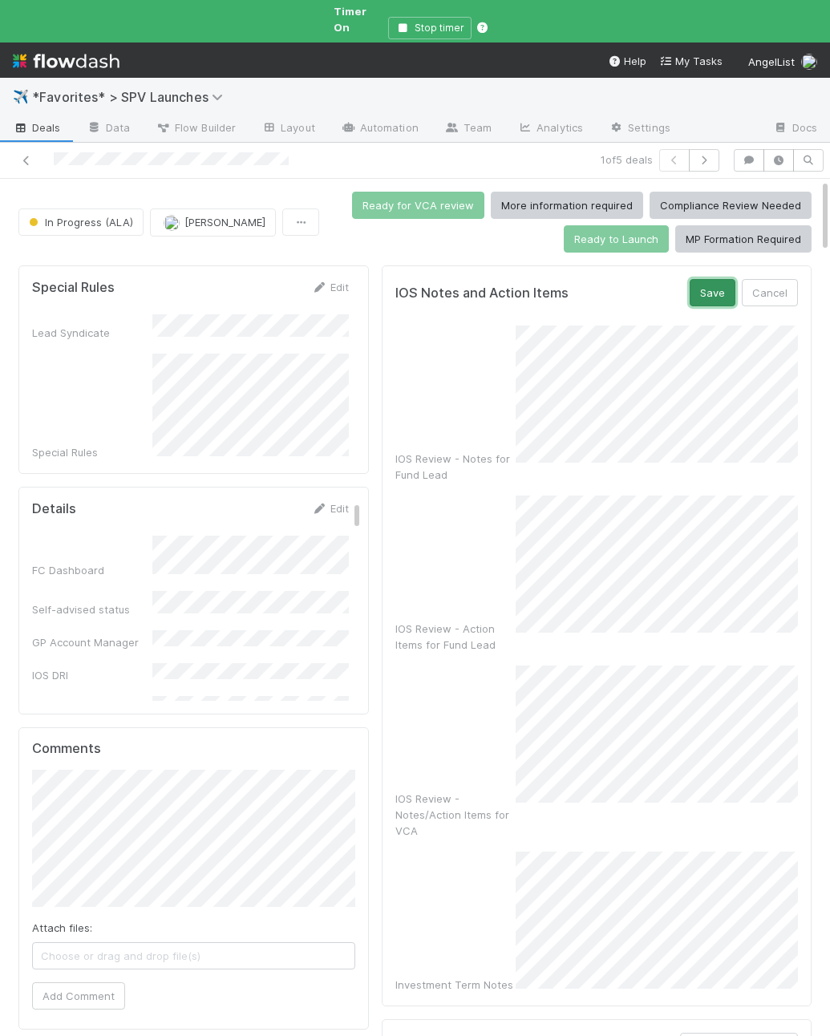
click at [707, 279] on button "Save" at bounding box center [713, 292] width 46 height 27
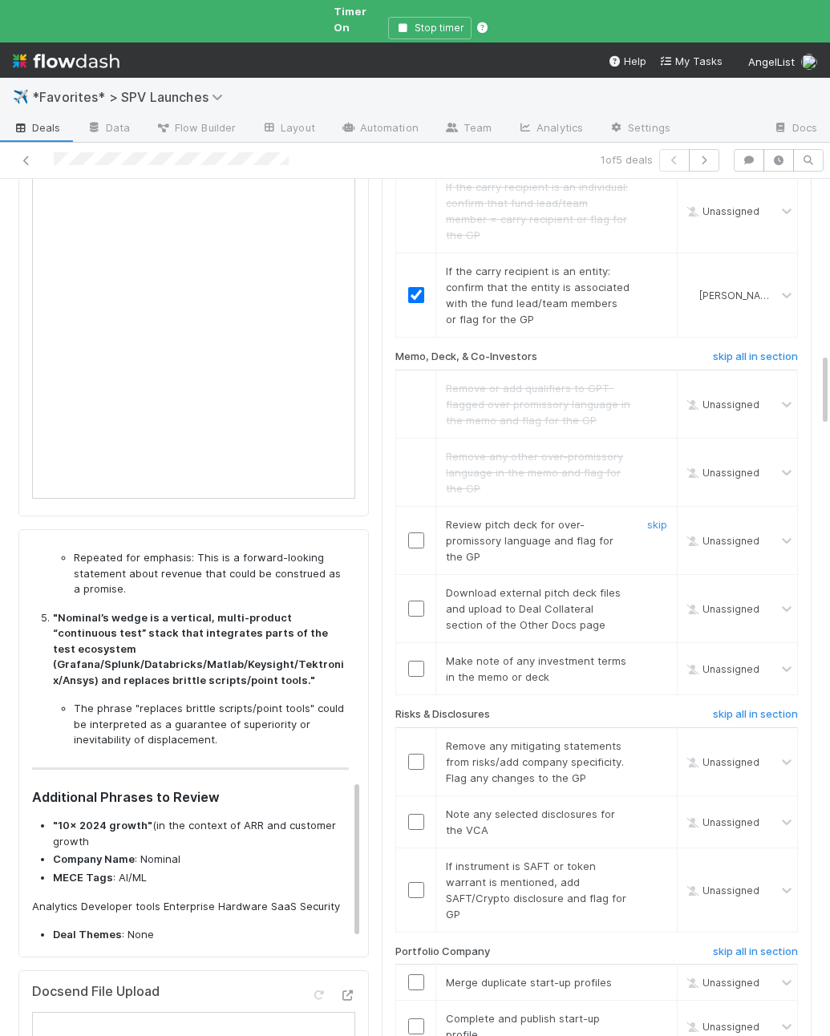
scroll to position [2067, 0]
click at [658, 517] on link "skip" at bounding box center [657, 523] width 20 height 13
click at [659, 586] on link "skip" at bounding box center [657, 592] width 20 height 13
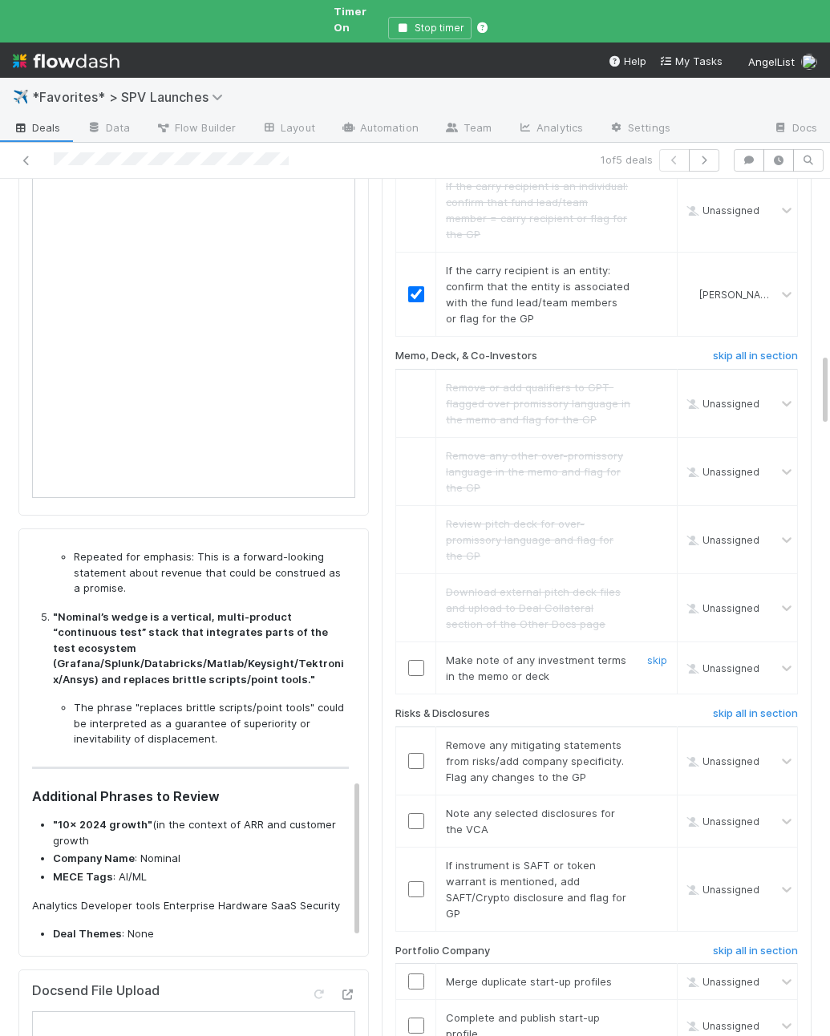
click at [415, 660] on input "checkbox" at bounding box center [416, 668] width 16 height 16
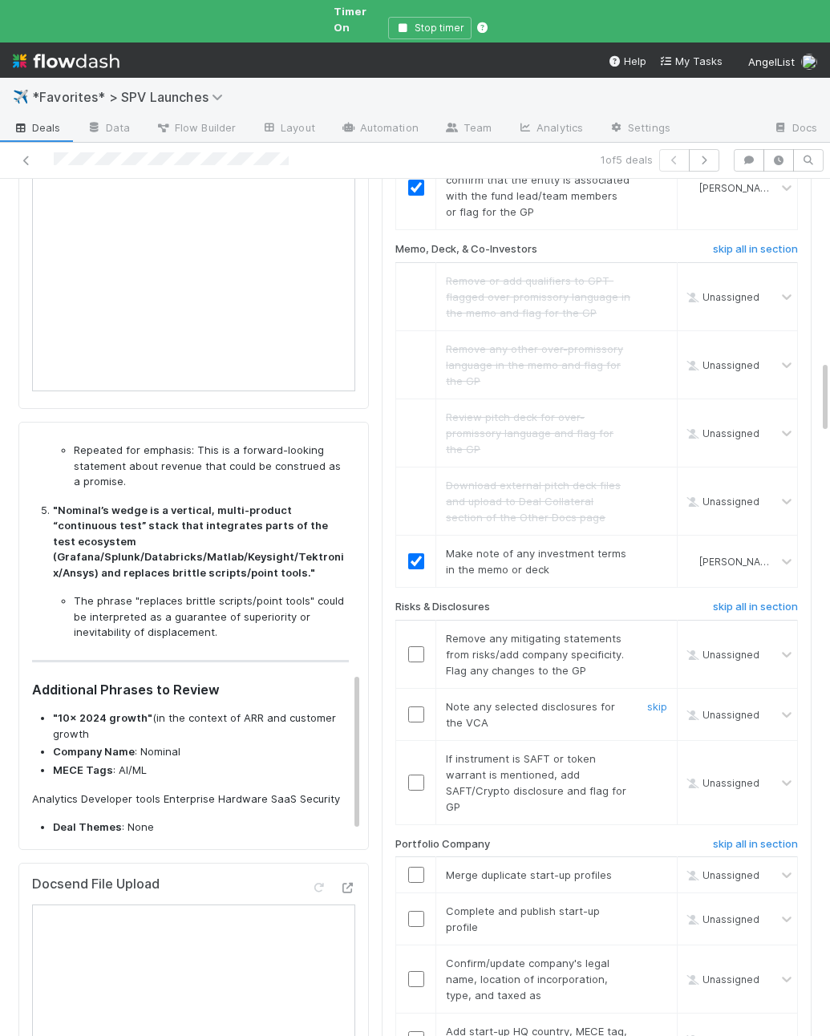
scroll to position [2197, 0]
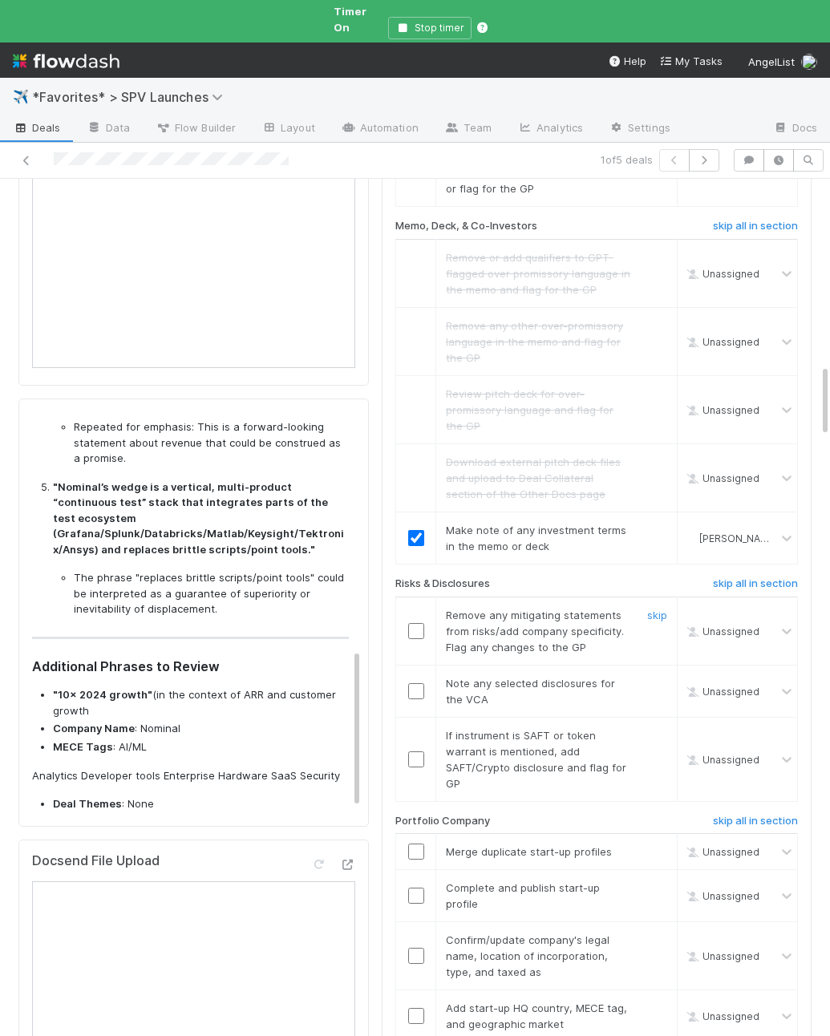
click at [414, 623] on input "checkbox" at bounding box center [416, 631] width 16 height 16
click at [654, 677] on link "skip" at bounding box center [657, 683] width 20 height 13
click at [656, 729] on link "skip" at bounding box center [657, 735] width 20 height 13
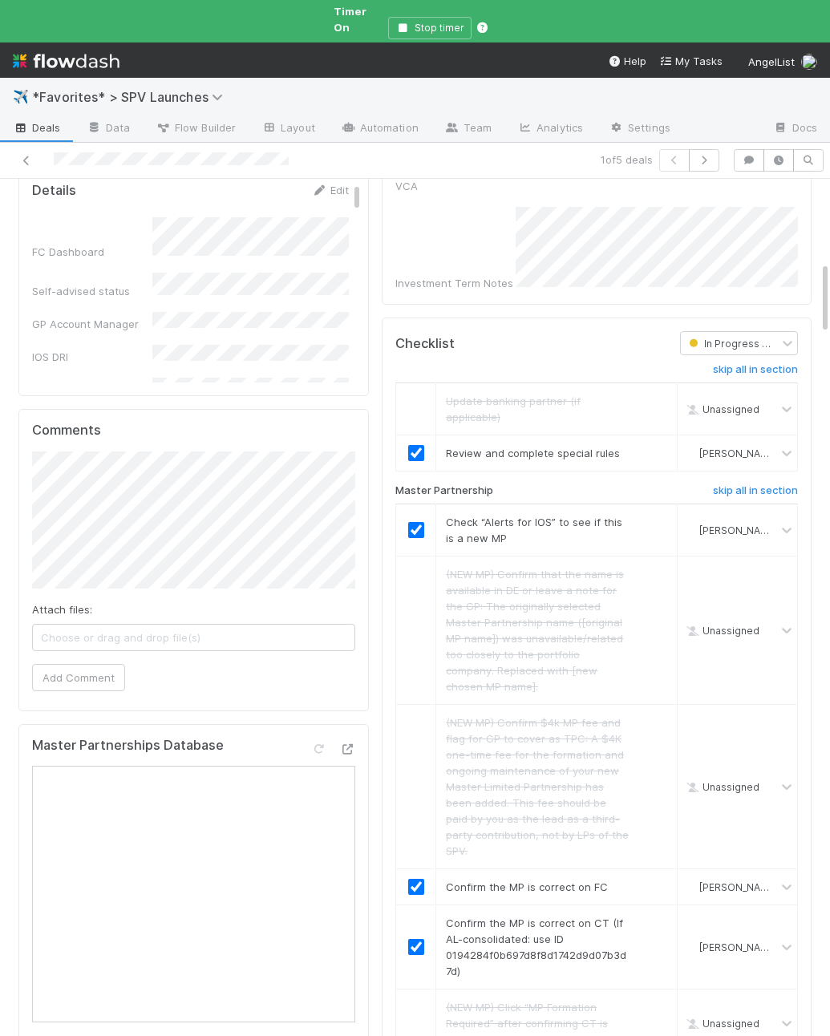
scroll to position [0, 0]
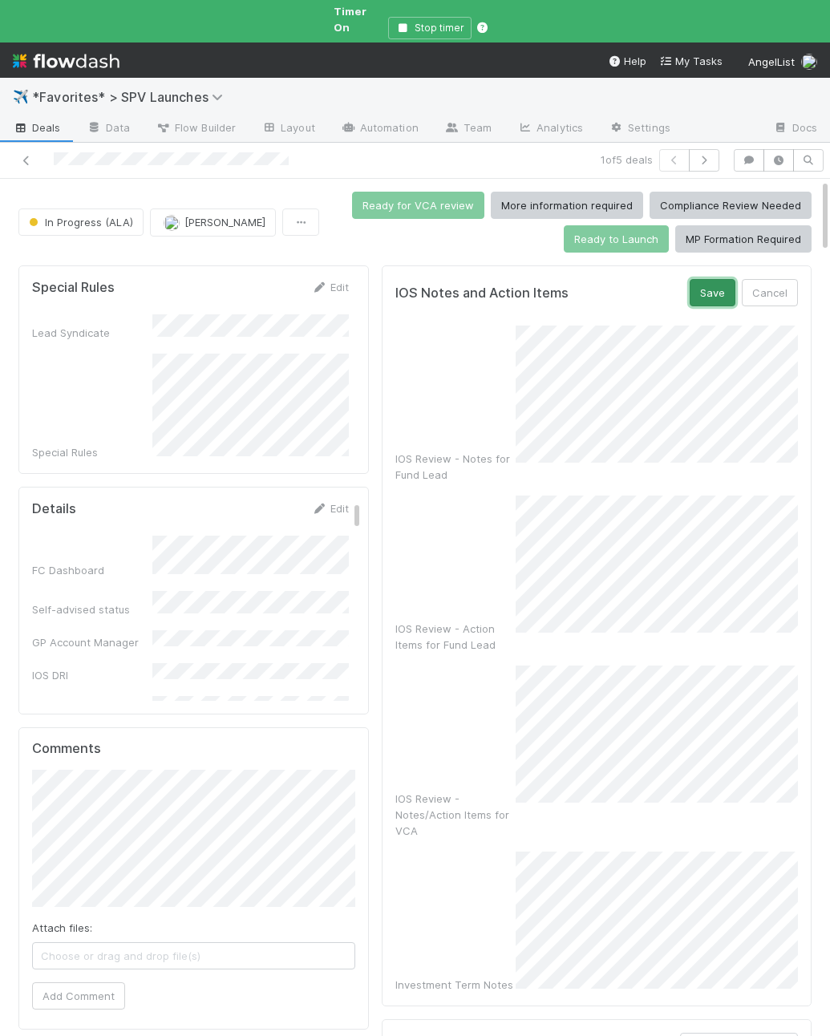
click at [706, 291] on button "Save" at bounding box center [713, 292] width 46 height 27
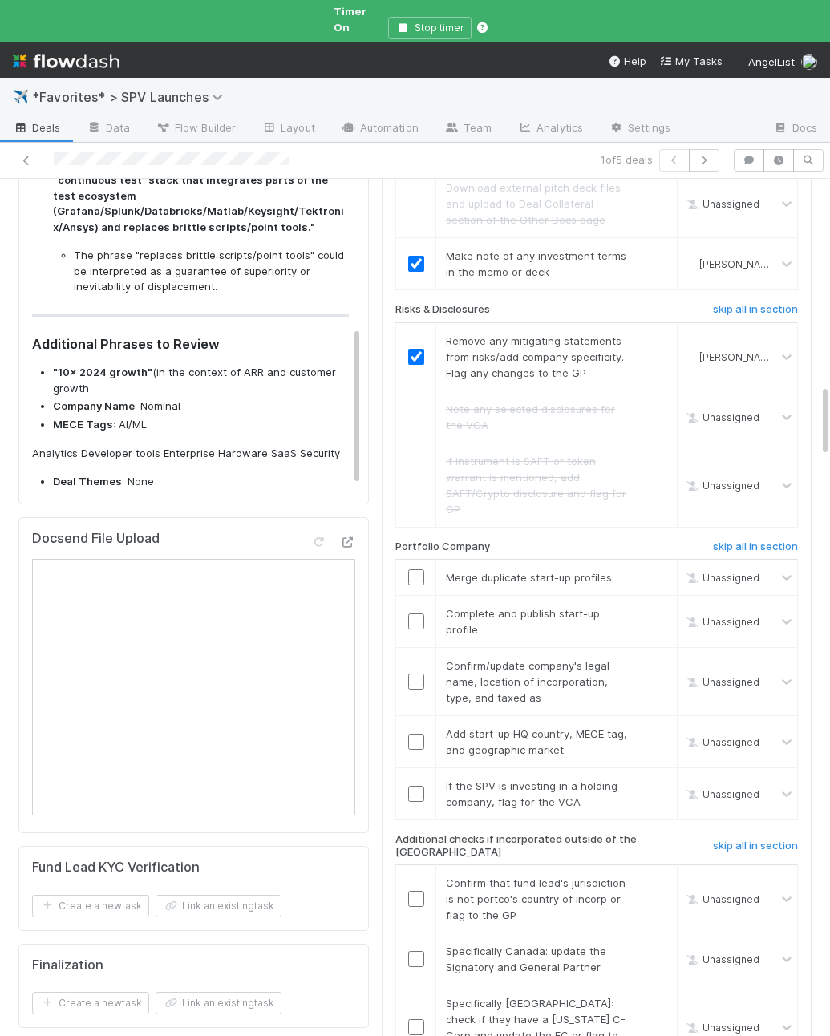
scroll to position [2569, 0]
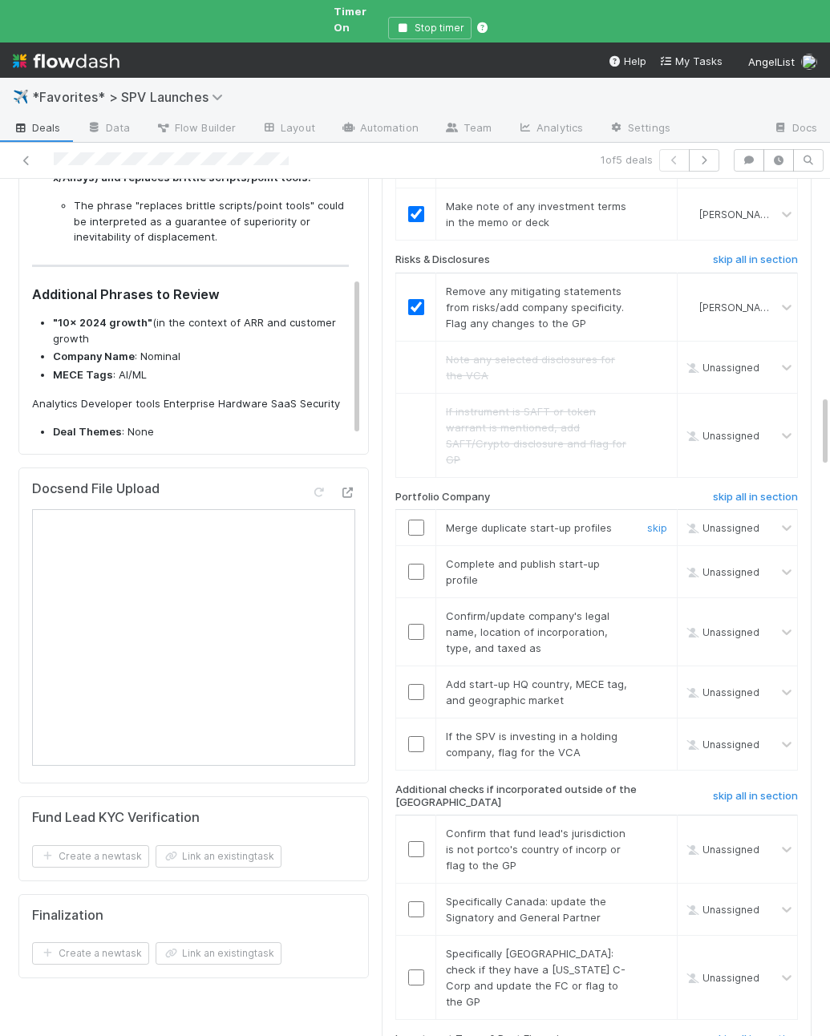
drag, startPoint x: 650, startPoint y: 400, endPoint x: 450, endPoint y: 464, distance: 209.8
click at [650, 521] on link "skip" at bounding box center [657, 527] width 20 height 13
drag, startPoint x: 415, startPoint y: 438, endPoint x: 648, endPoint y: 448, distance: 233.6
click at [415, 564] on input "checkbox" at bounding box center [416, 572] width 16 height 16
click at [442, 719] on td "If the SPV is investing in a holding company, flag for the VCA skip" at bounding box center [556, 745] width 241 height 52
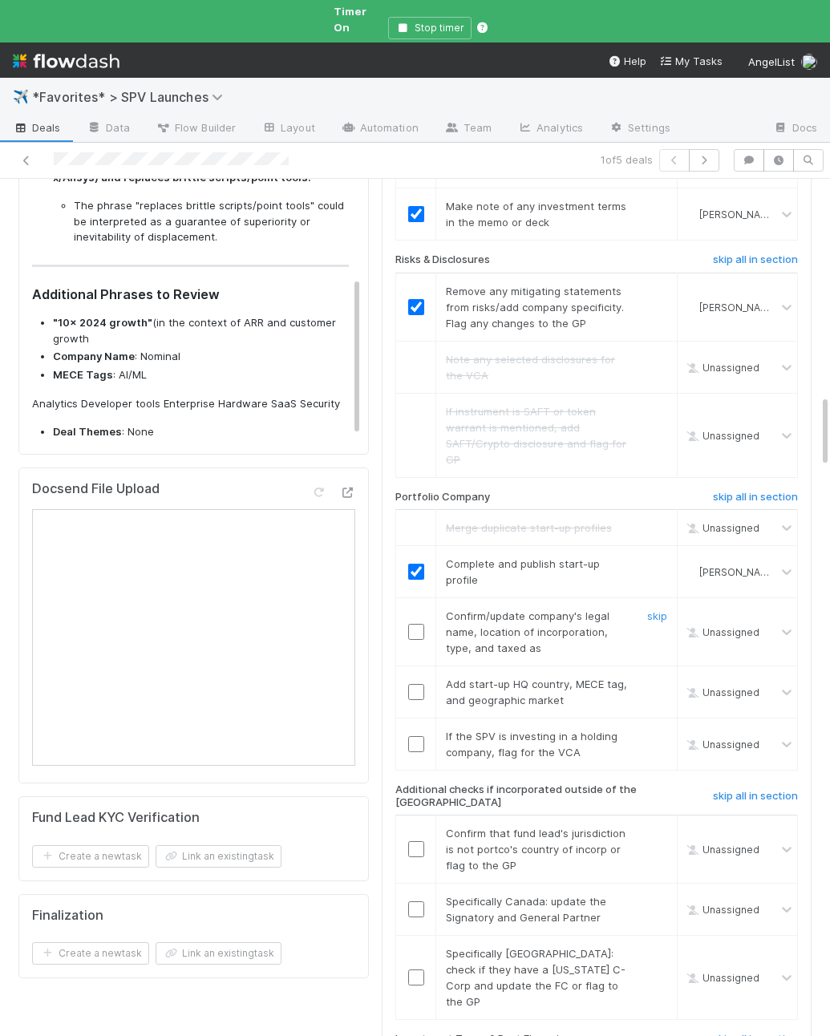
click at [410, 624] on input "checkbox" at bounding box center [416, 632] width 16 height 16
drag, startPoint x: 422, startPoint y: 553, endPoint x: 607, endPoint y: 595, distance: 189.9
click at [422, 684] on input "checkbox" at bounding box center [416, 692] width 16 height 16
drag, startPoint x: 655, startPoint y: 596, endPoint x: 665, endPoint y: 599, distance: 10.1
click at [655, 730] on link "skip" at bounding box center [657, 736] width 20 height 13
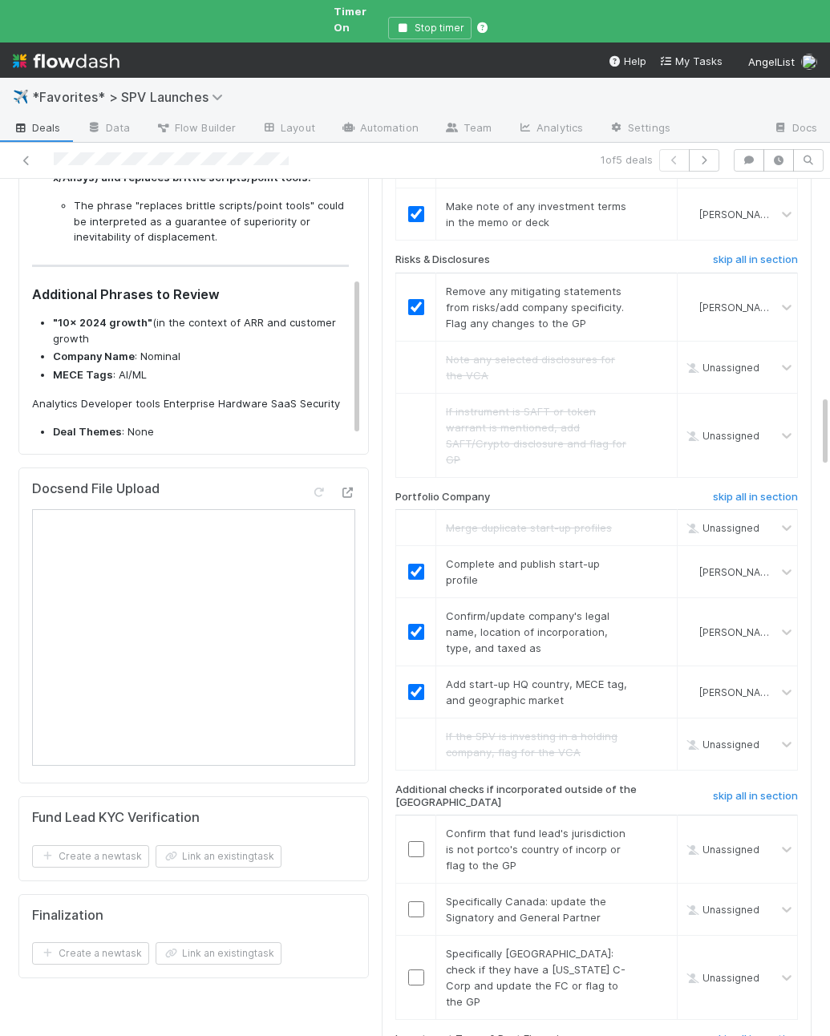
drag, startPoint x: 752, startPoint y: 649, endPoint x: 750, endPoint y: 638, distance: 11.5
click at [752, 790] on h6 "skip all in section" at bounding box center [755, 796] width 85 height 13
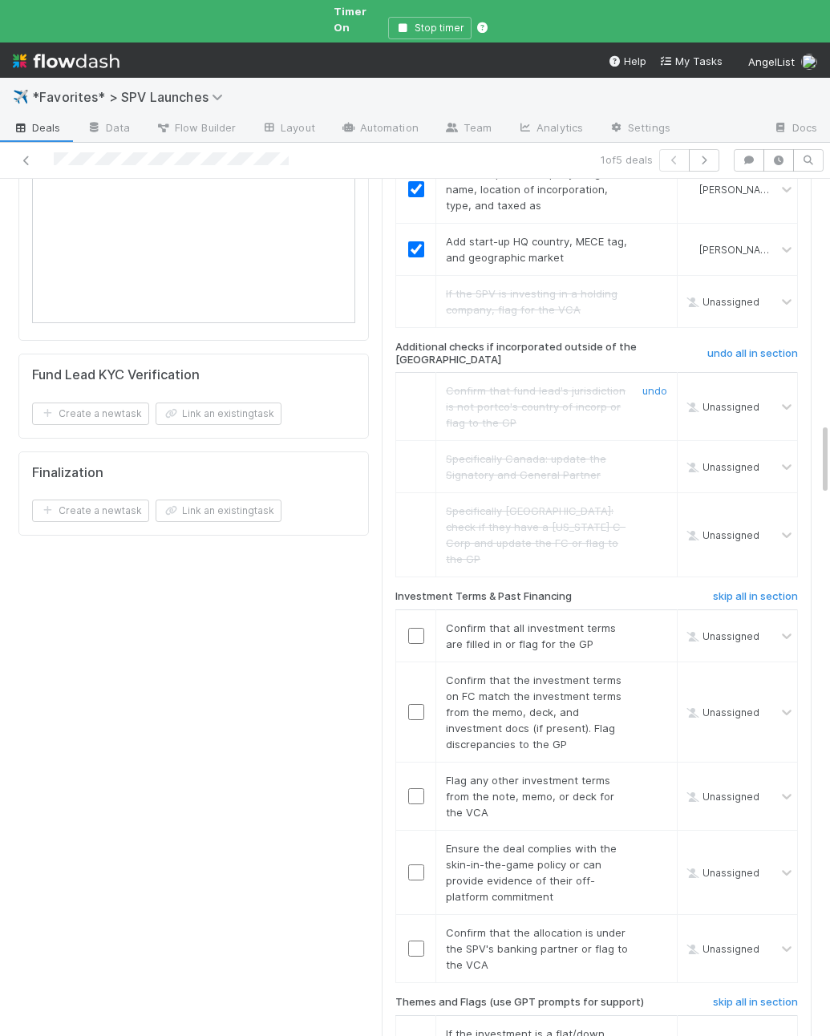
scroll to position [3040, 0]
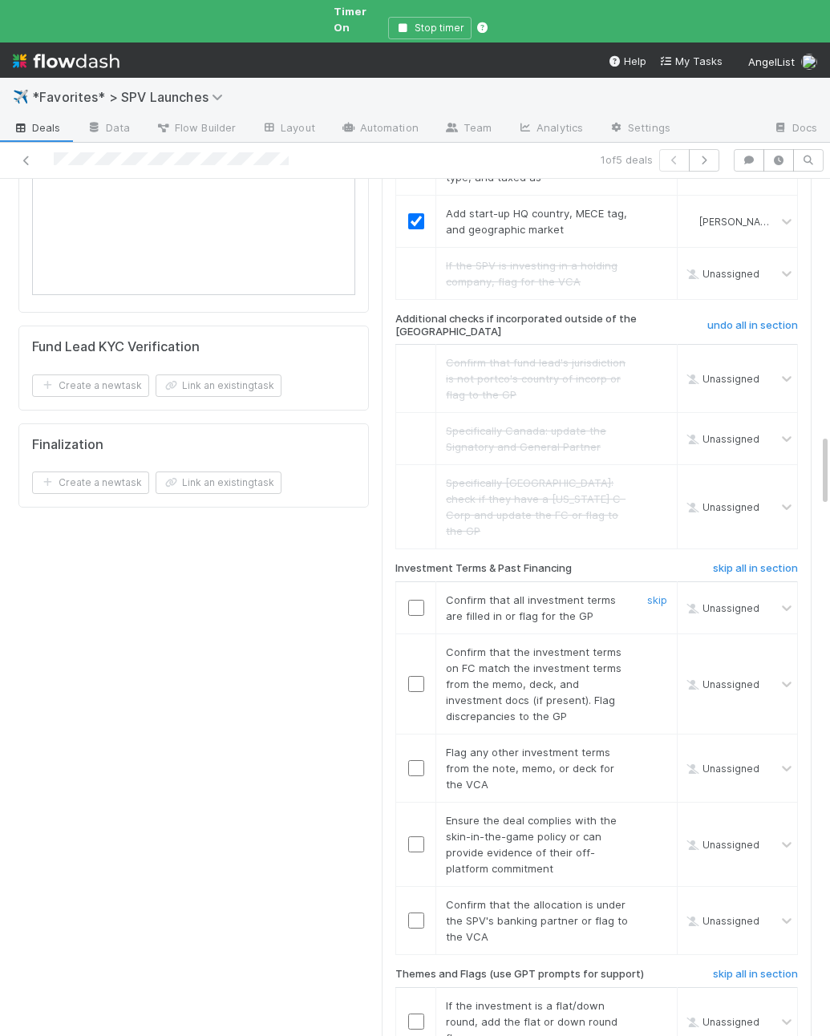
drag, startPoint x: 420, startPoint y: 444, endPoint x: 427, endPoint y: 483, distance: 40.0
click at [419, 600] on input "checkbox" at bounding box center [416, 608] width 16 height 16
click at [414, 676] on input "checkbox" at bounding box center [416, 684] width 16 height 16
click at [655, 746] on link "skip" at bounding box center [657, 752] width 20 height 13
click at [420, 837] on input "checkbox" at bounding box center [416, 845] width 16 height 16
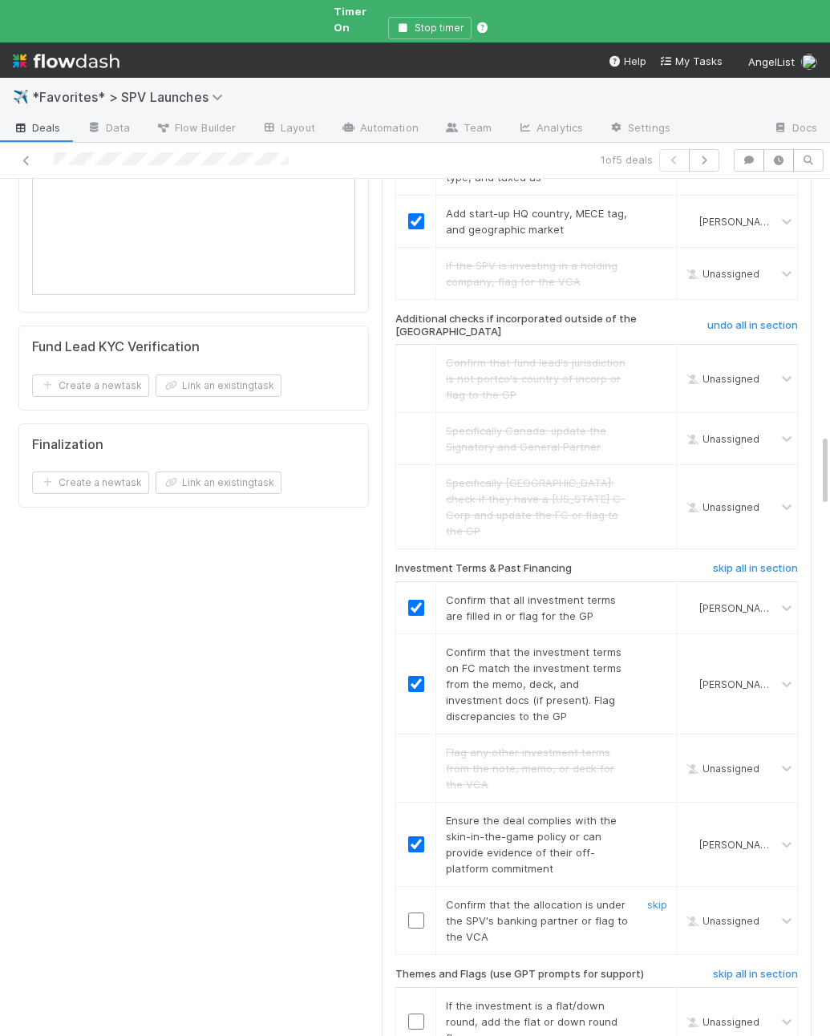
click at [419, 913] on input "checkbox" at bounding box center [416, 921] width 16 height 16
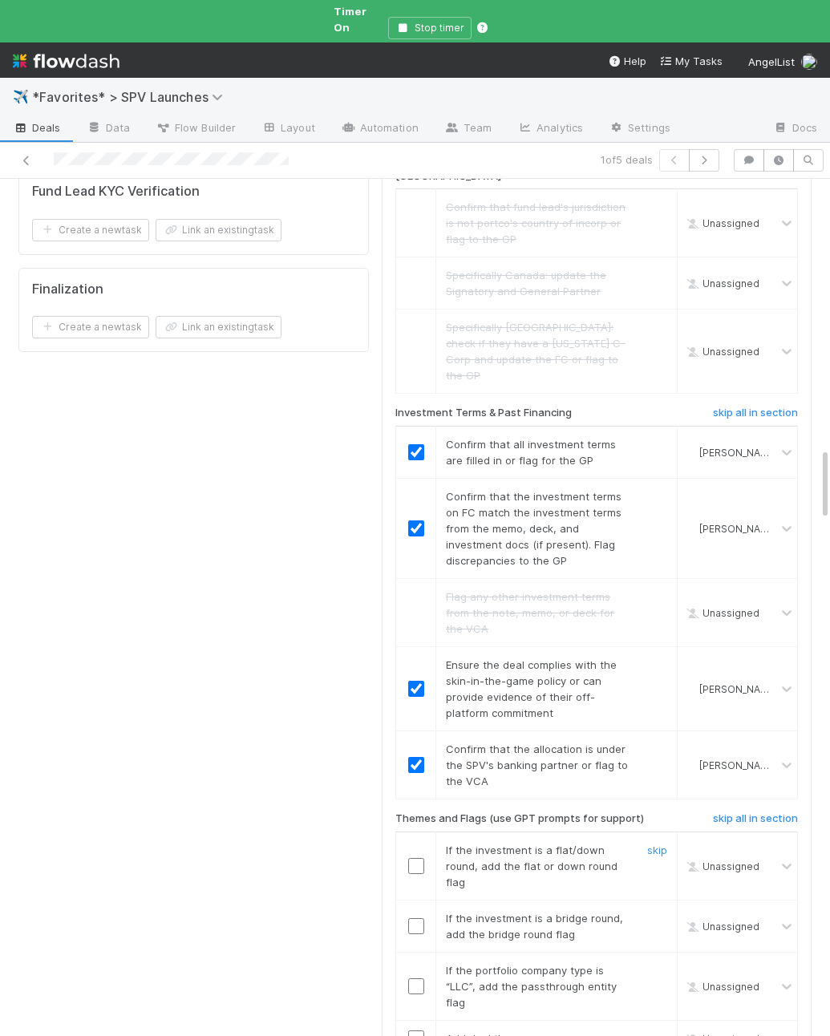
scroll to position [3202, 0]
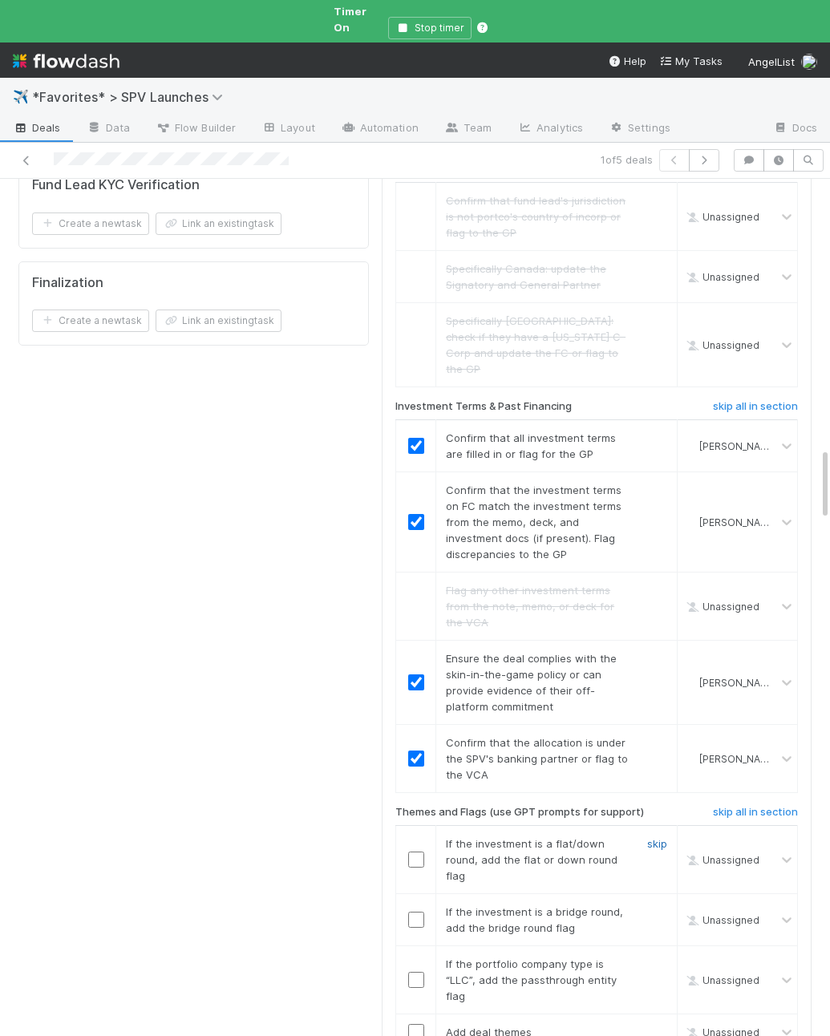
click at [661, 837] on link "skip" at bounding box center [657, 843] width 20 height 13
click at [420, 912] on input "checkbox" at bounding box center [416, 920] width 16 height 16
click at [661, 958] on link "skip" at bounding box center [657, 964] width 20 height 13
drag, startPoint x: 657, startPoint y: 853, endPoint x: 659, endPoint y: 842, distance: 10.6
click at [657, 1026] on link "skip" at bounding box center [657, 1032] width 20 height 13
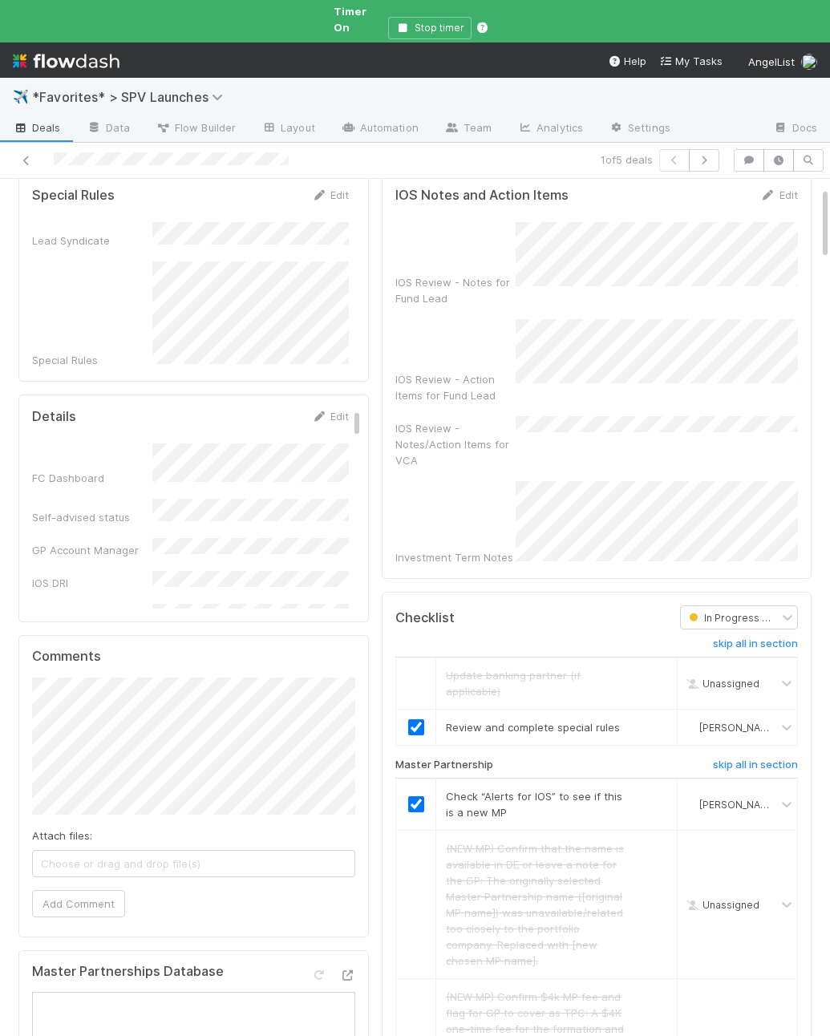
scroll to position [0, 0]
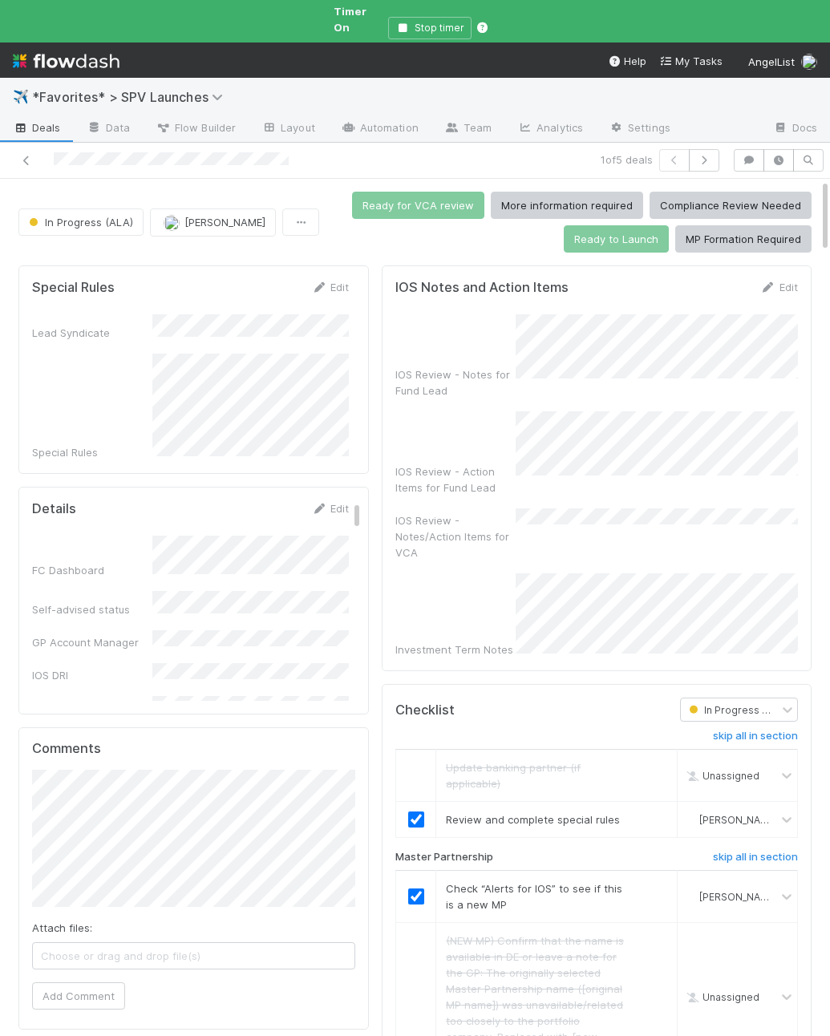
click at [495, 513] on div "IOS Review - Notes/Action Items for VCA" at bounding box center [455, 537] width 120 height 48
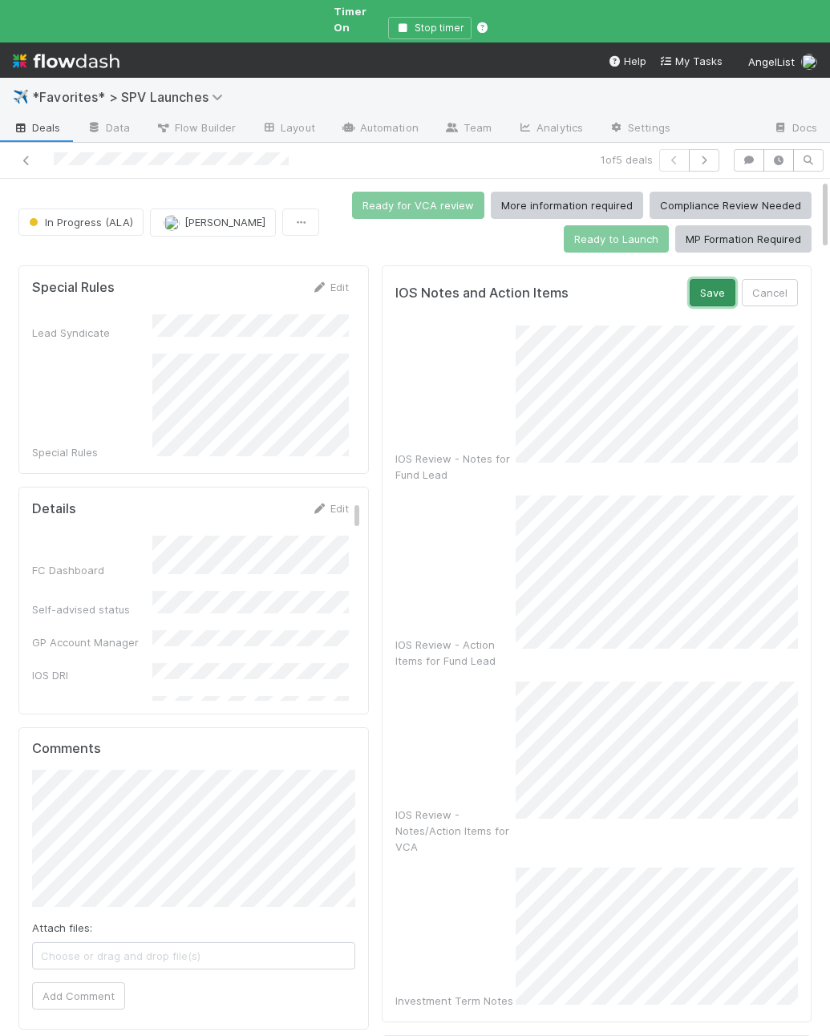
click at [711, 285] on button "Save" at bounding box center [713, 292] width 46 height 27
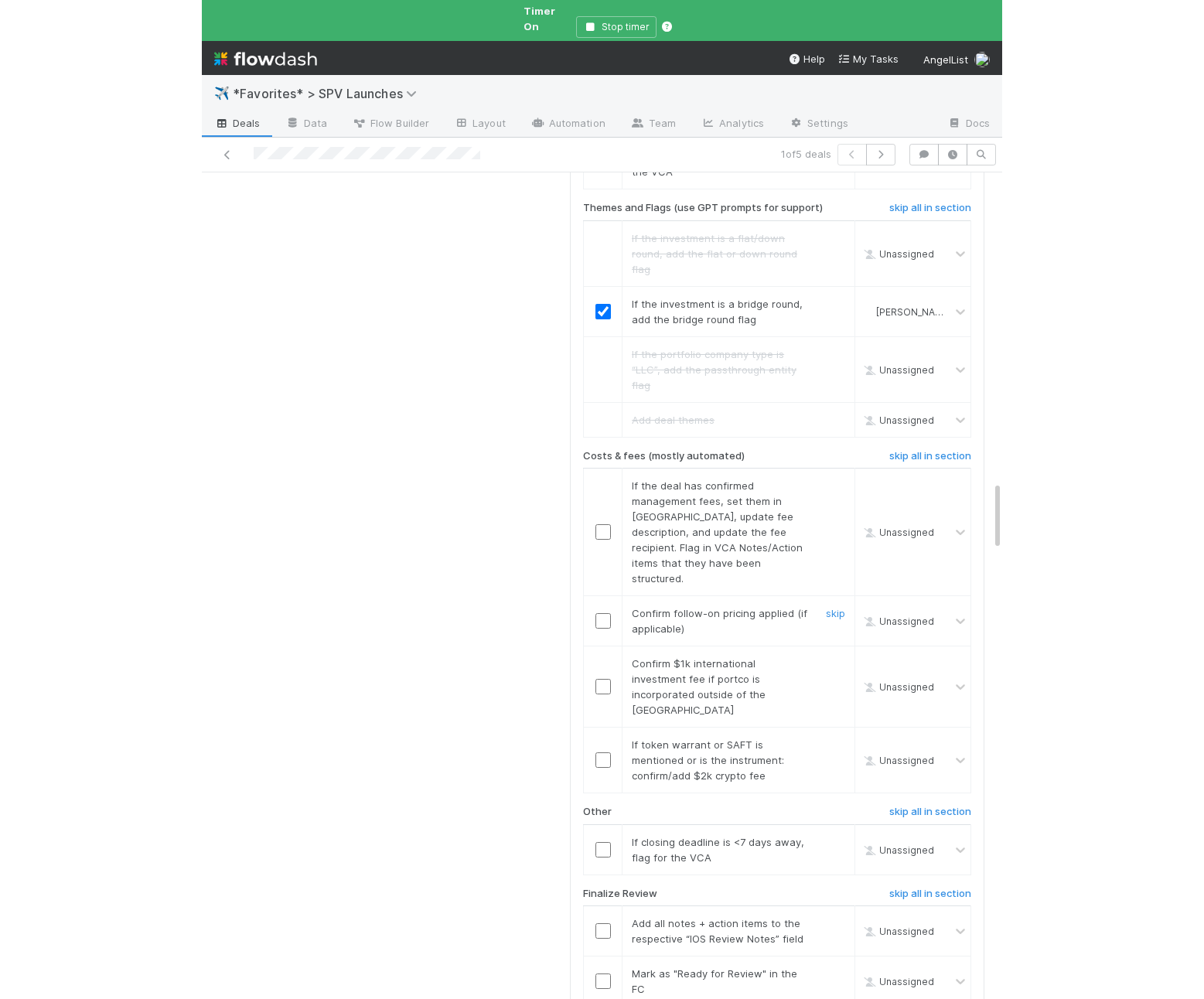
scroll to position [3738, 0]
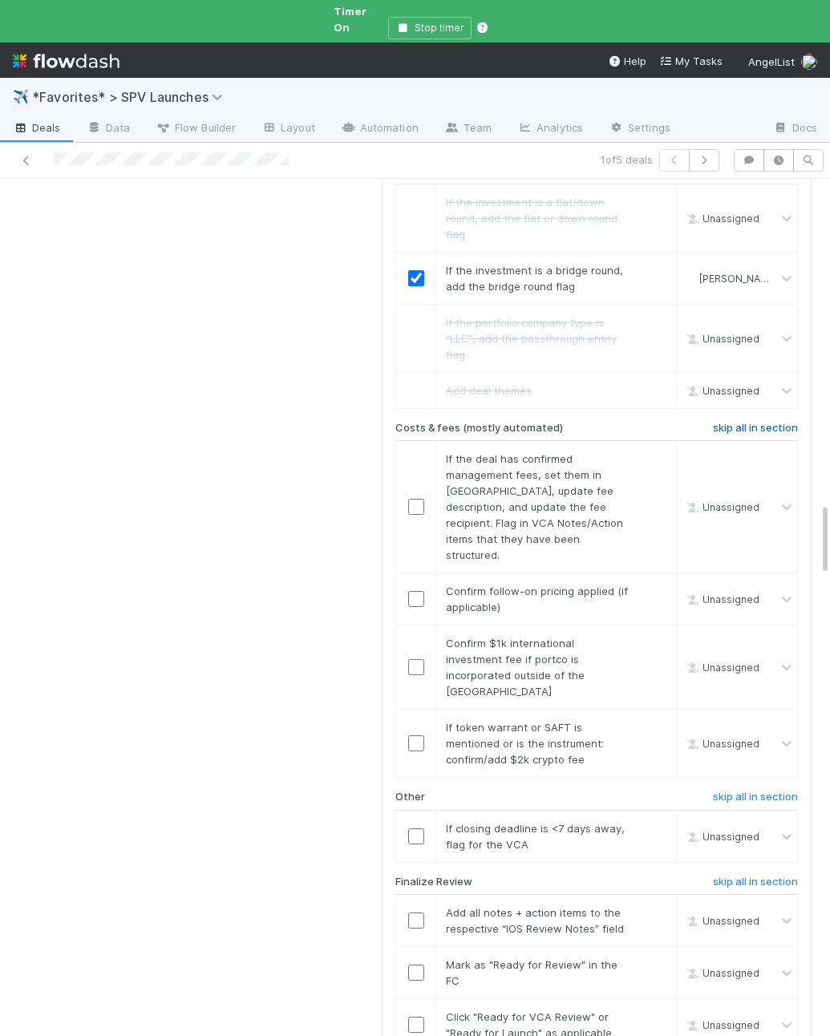
click at [785, 422] on h6 "skip all in section" at bounding box center [755, 428] width 85 height 13
drag, startPoint x: 652, startPoint y: 620, endPoint x: 713, endPoint y: 592, distance: 67.1
click at [652, 822] on link "skip" at bounding box center [657, 828] width 20 height 13
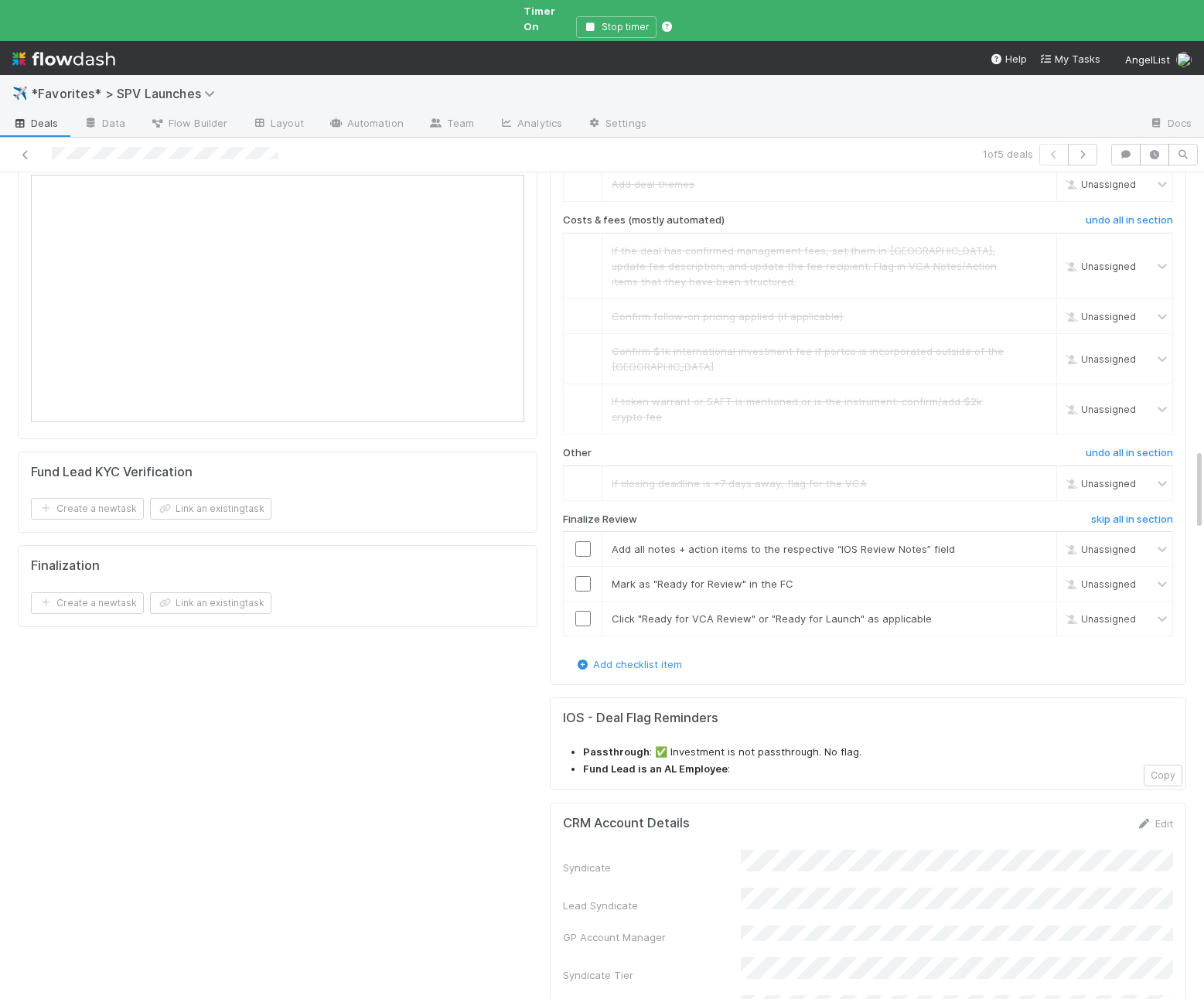
scroll to position [2668, 0]
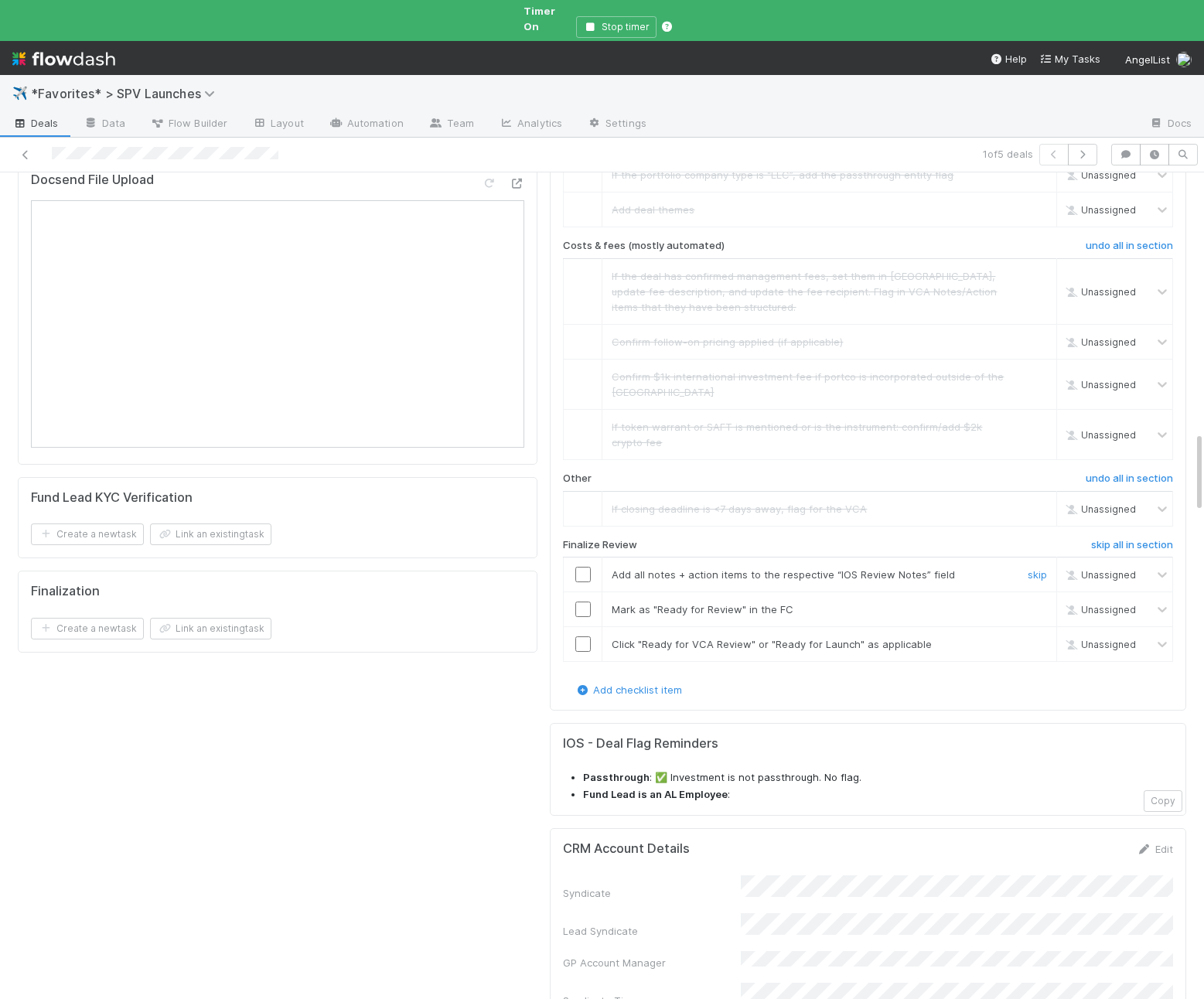
click at [580, 567] on input "checkbox" at bounding box center [583, 575] width 15 height 15
drag, startPoint x: 587, startPoint y: 534, endPoint x: 587, endPoint y: 551, distance: 17.0
click at [587, 602] on input "checkbox" at bounding box center [583, 609] width 15 height 15
click at [587, 636] on input "checkbox" at bounding box center [583, 644] width 15 height 15
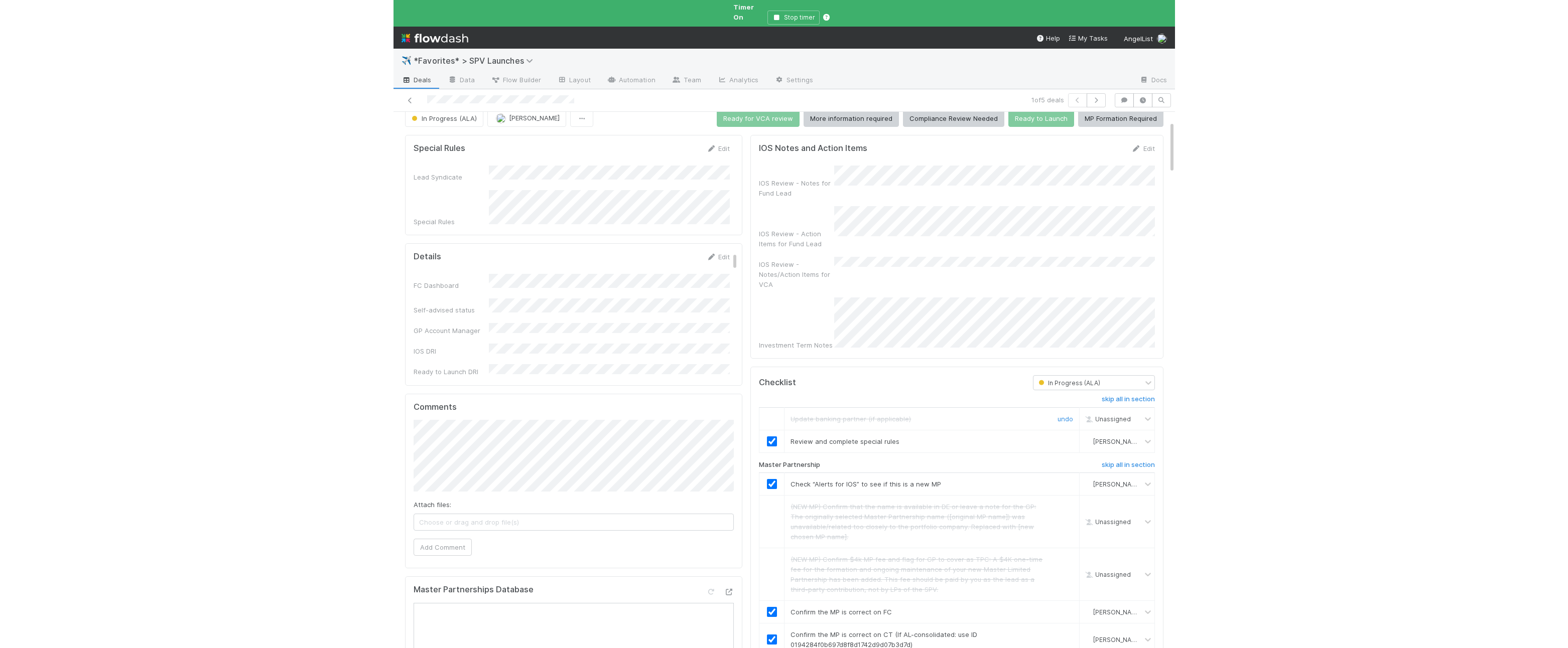
scroll to position [0, 0]
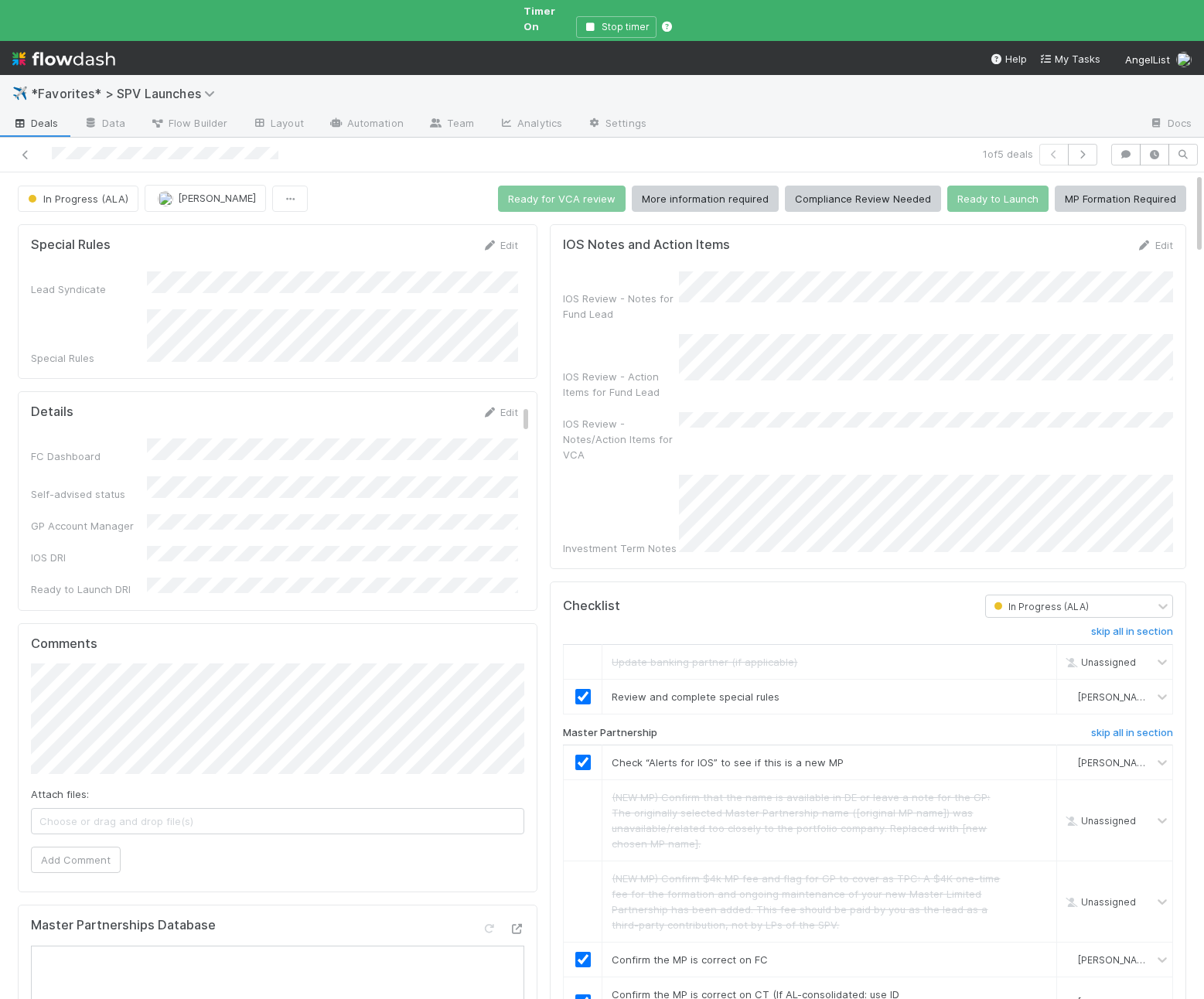
checkbox input "true"
click at [518, 186] on button "Ready for VCA review" at bounding box center [562, 199] width 127 height 26
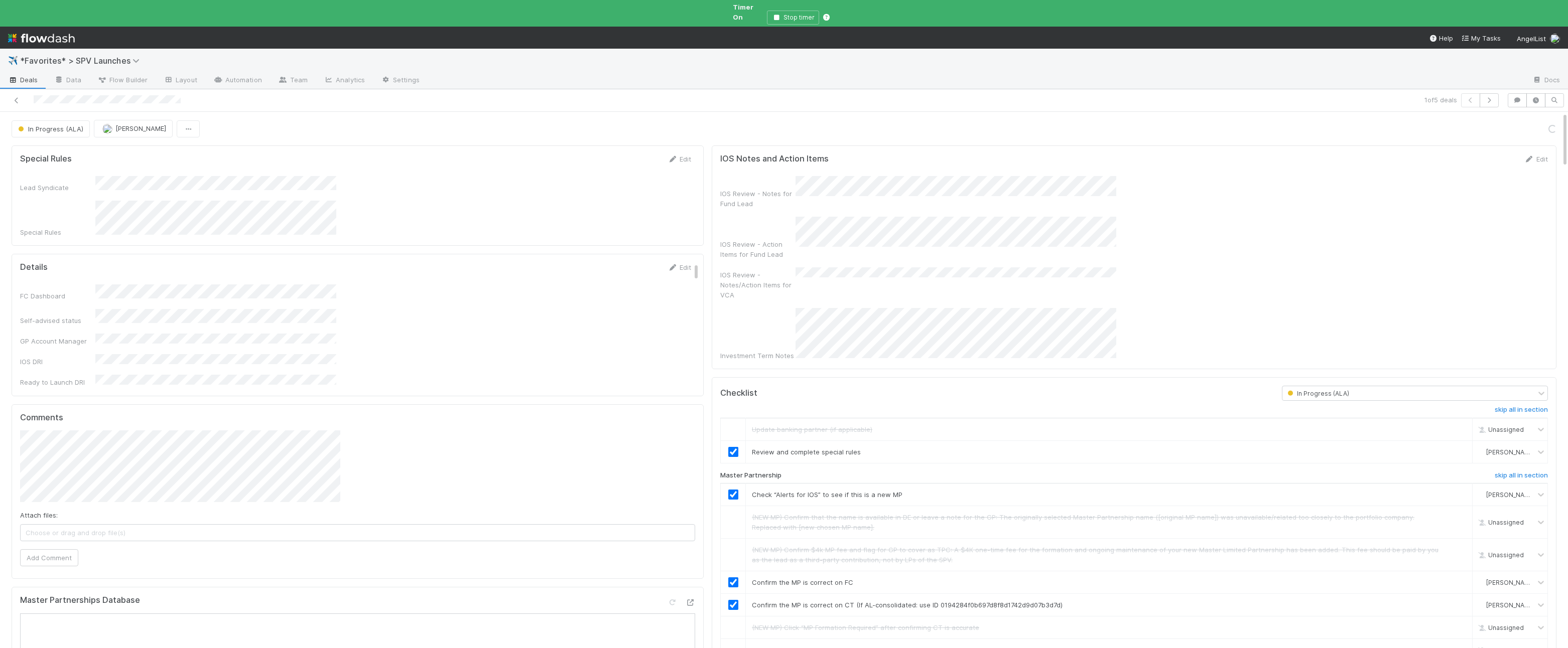
scroll to position [144, 0]
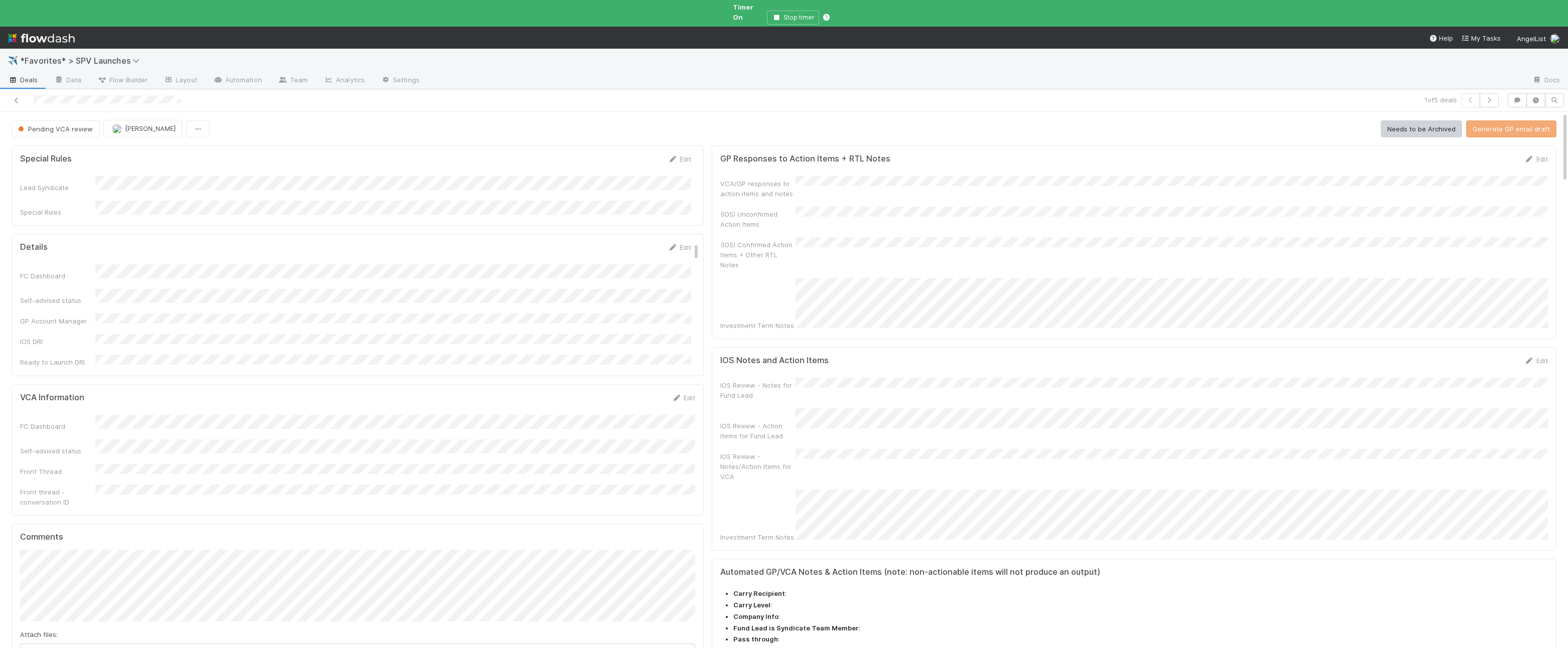
click at [28, 75] on span "Deals" at bounding box center [23, 80] width 30 height 10
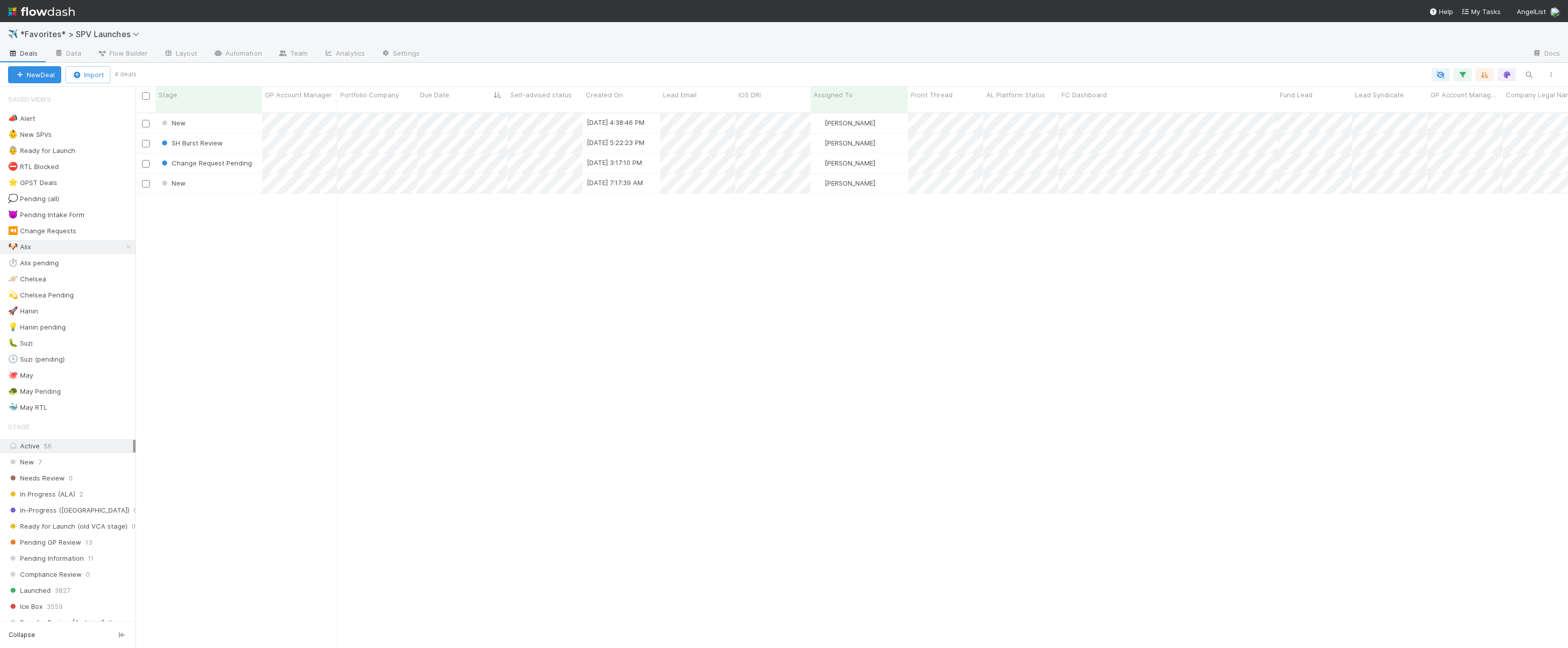
scroll to position [544, 1432]
